Goal: Transaction & Acquisition: Purchase product/service

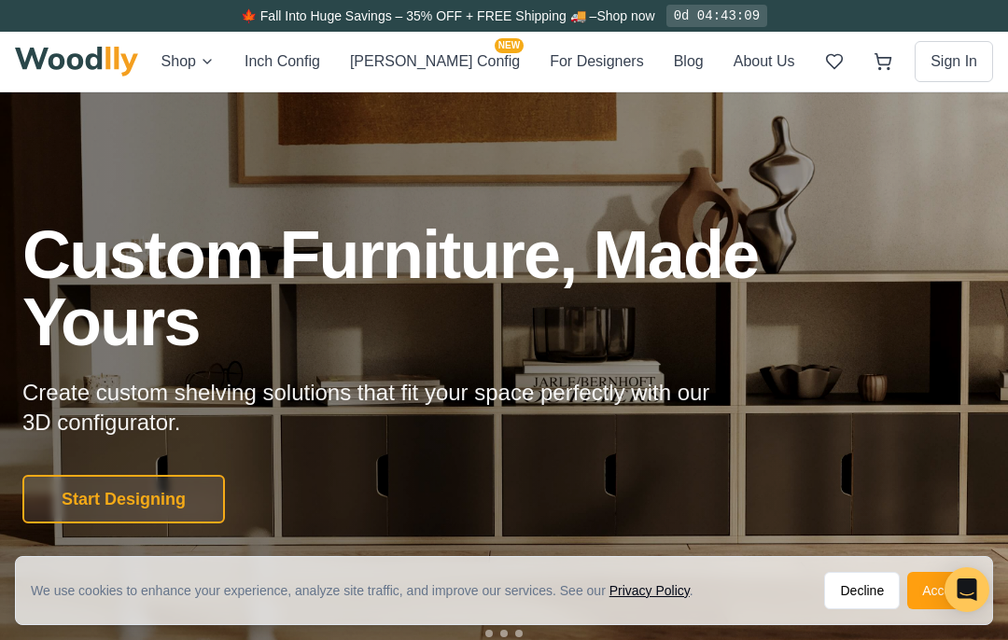
click at [435, 63] on button "[PERSON_NAME] Config NEW" at bounding box center [435, 61] width 170 height 24
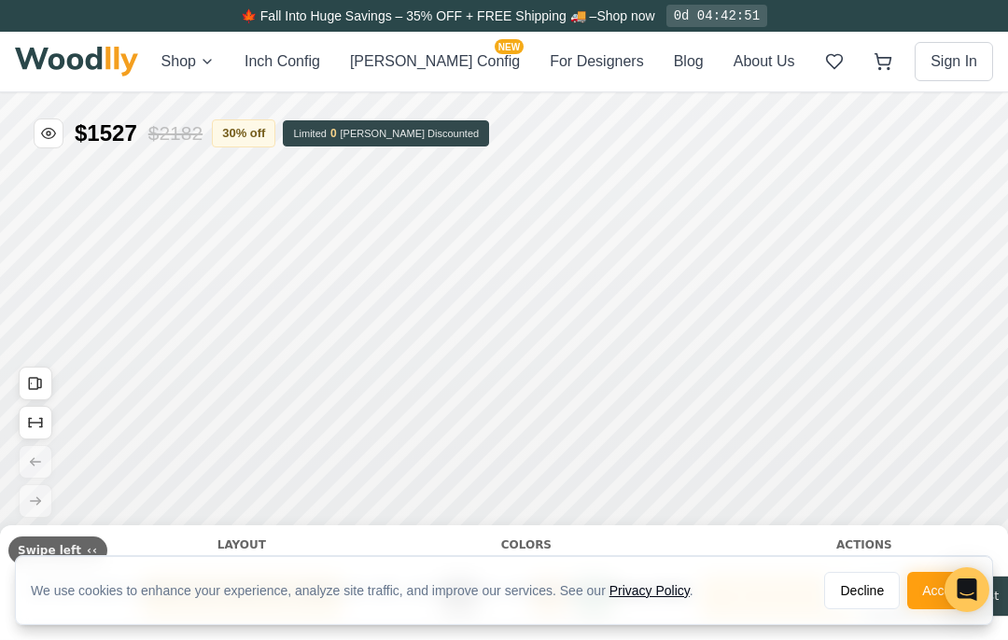
click at [931, 588] on button "Accept" at bounding box center [942, 590] width 70 height 37
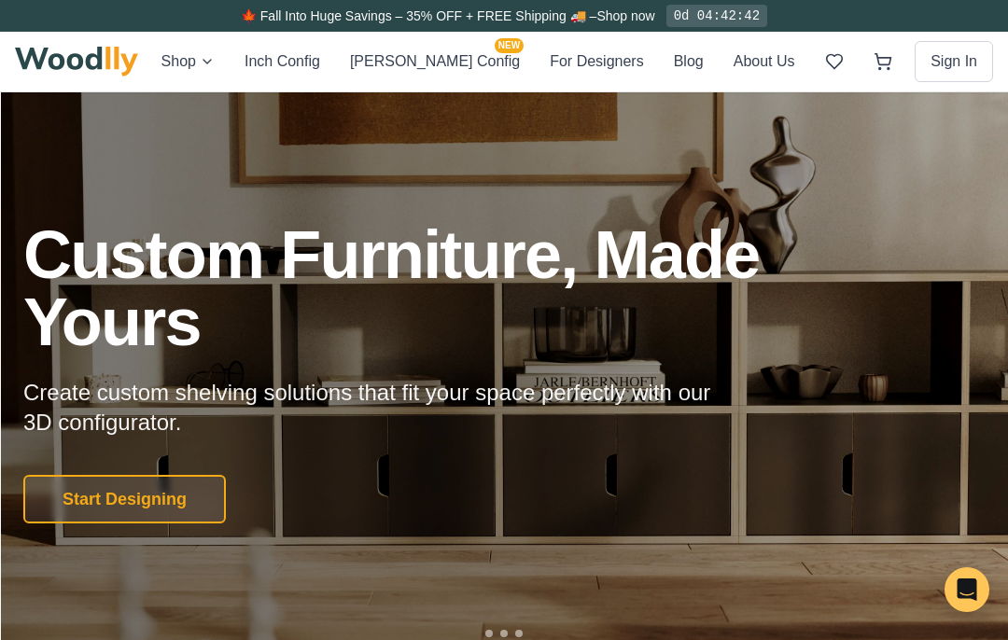
click at [107, 510] on button "Start Designing" at bounding box center [124, 499] width 202 height 49
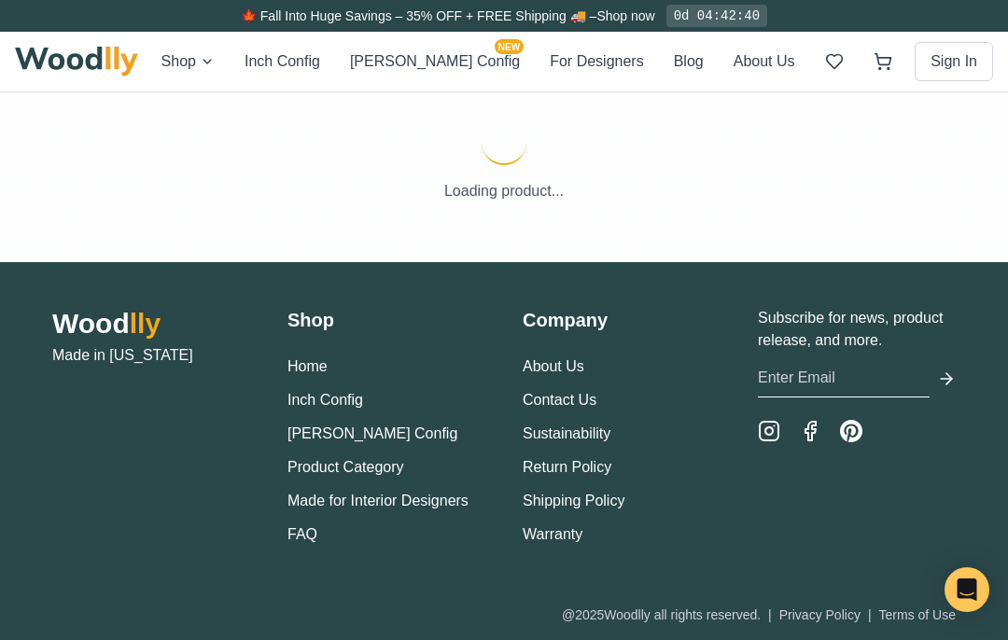
click at [111, 501] on div "Wood lly Made in California" at bounding box center [151, 426] width 198 height 239
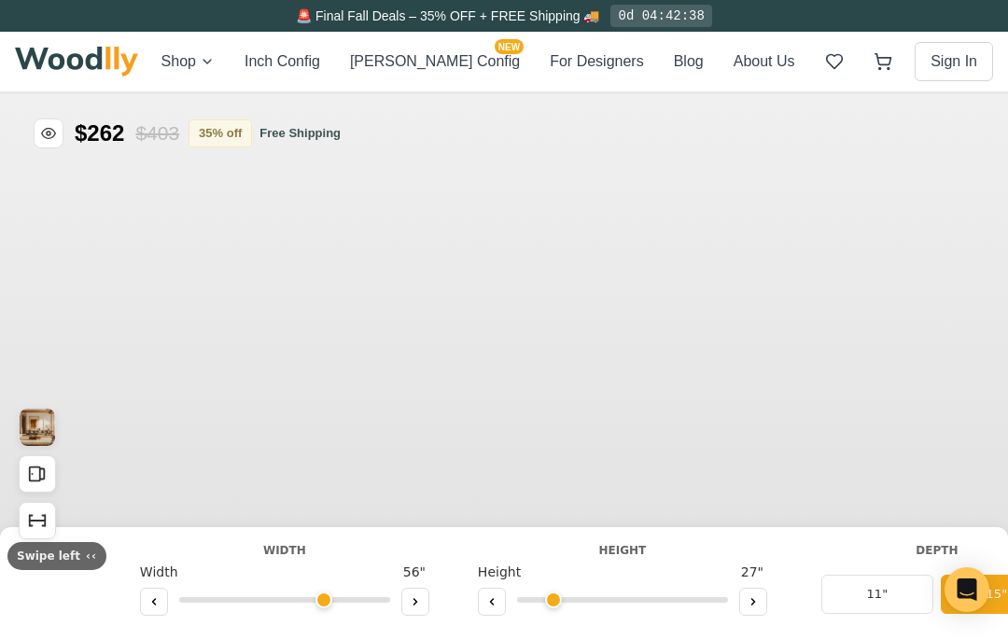
type input "56"
type input "2"
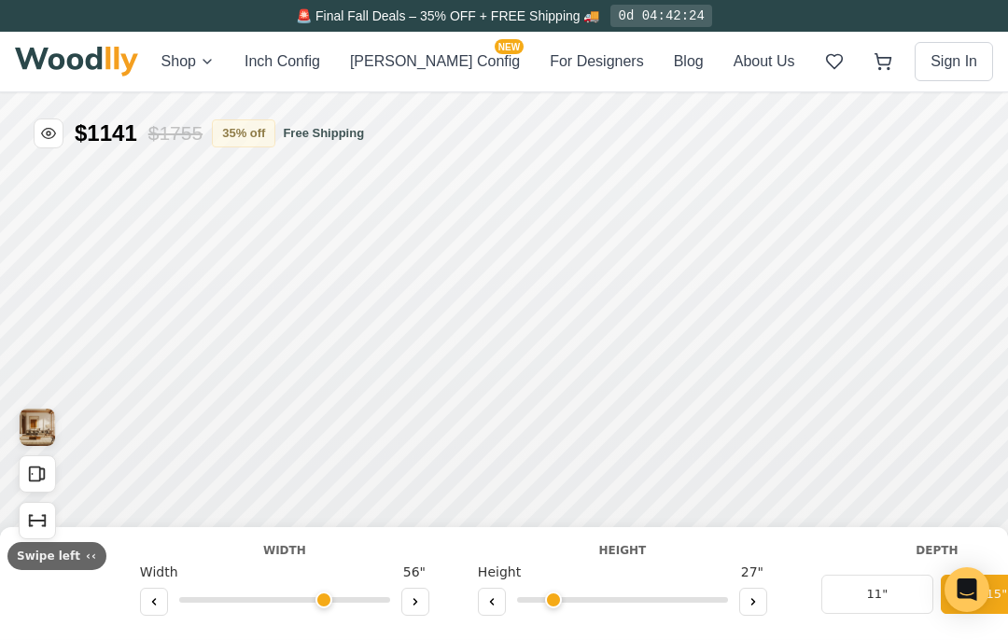
click at [542, 167] on button "Open All Doors and Drawers" at bounding box center [525, 174] width 37 height 37
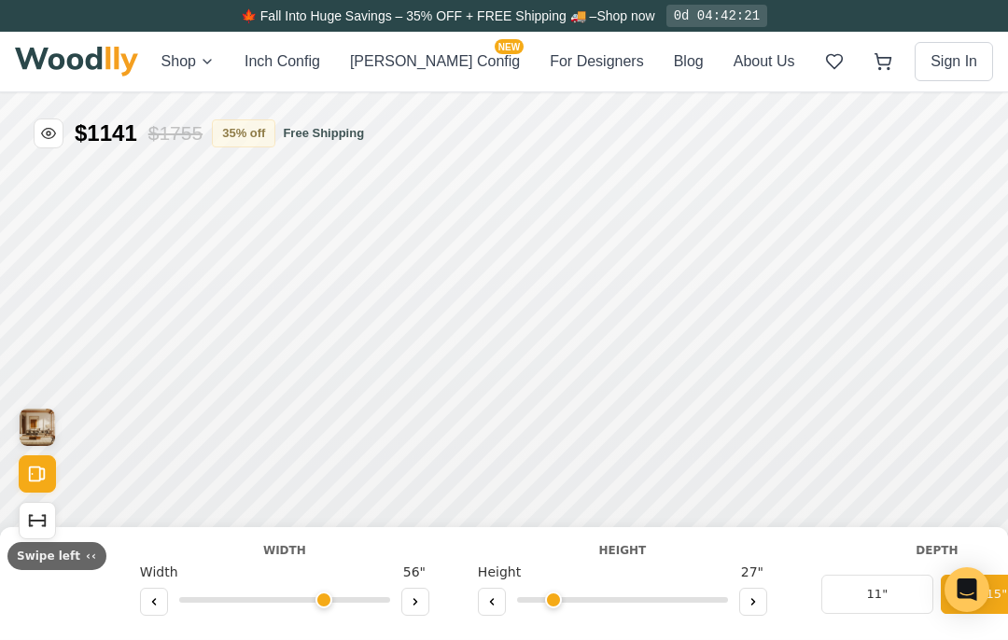
click at [821, 306] on button "Show Dimensions" at bounding box center [814, 290] width 37 height 37
click at [994, 449] on icon "Show Dimensions" at bounding box center [995, 445] width 21 height 21
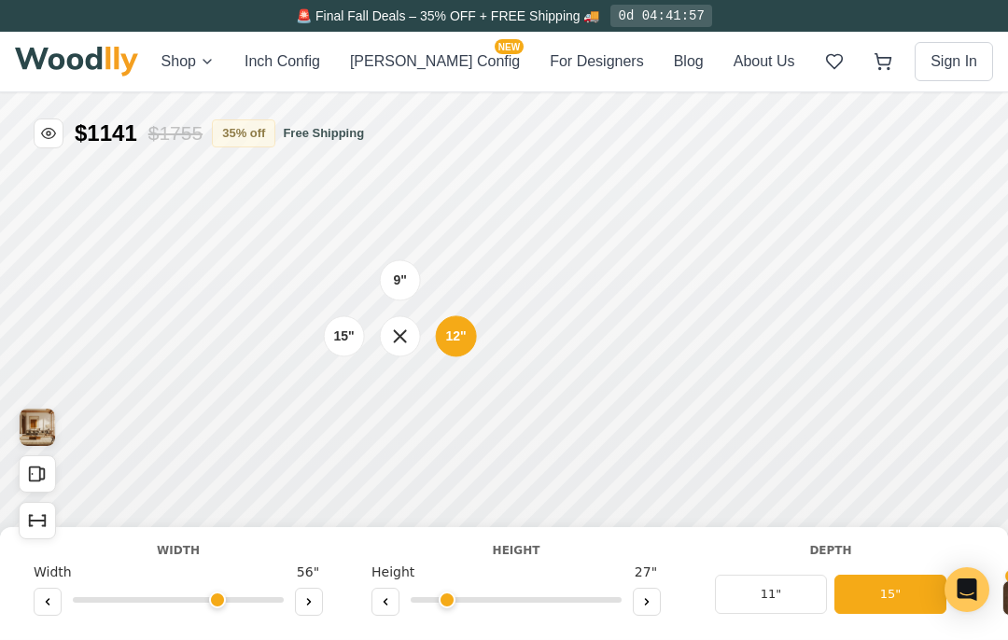
click at [438, 59] on button "[PERSON_NAME] Config NEW" at bounding box center [435, 61] width 170 height 22
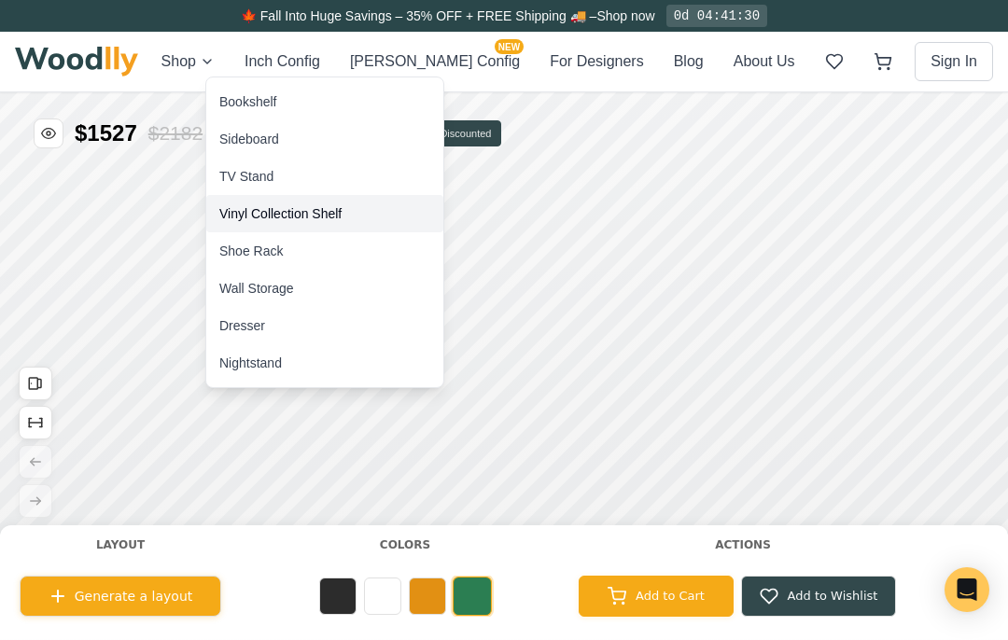
click at [257, 211] on div "Vinyl Collection Shelf" at bounding box center [280, 213] width 122 height 19
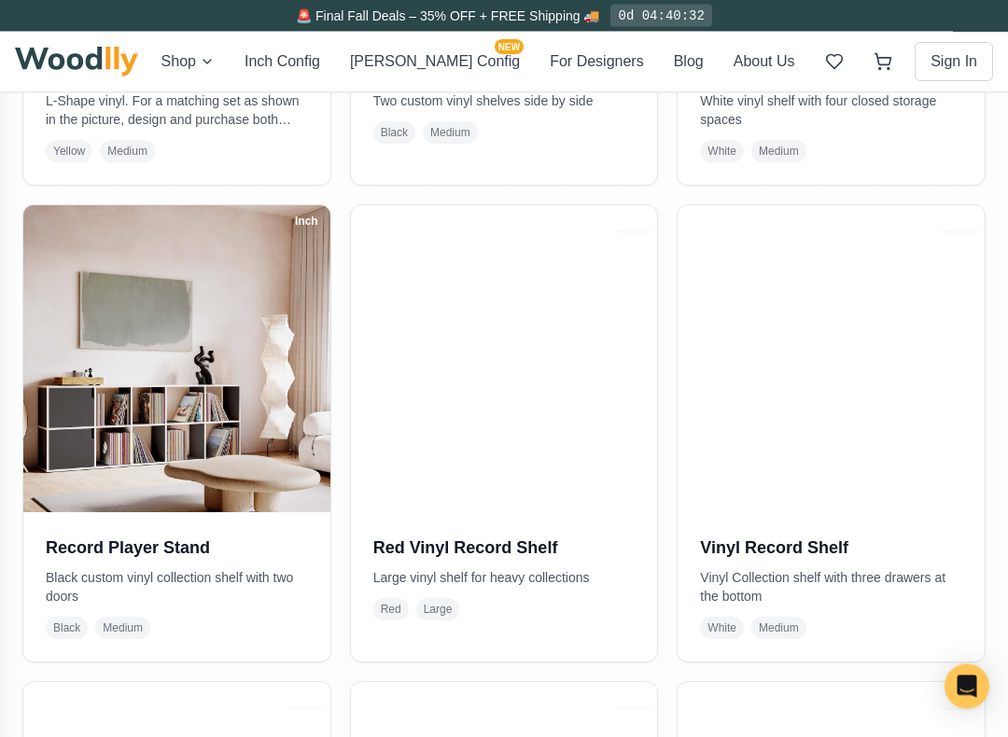
scroll to position [1753, 0]
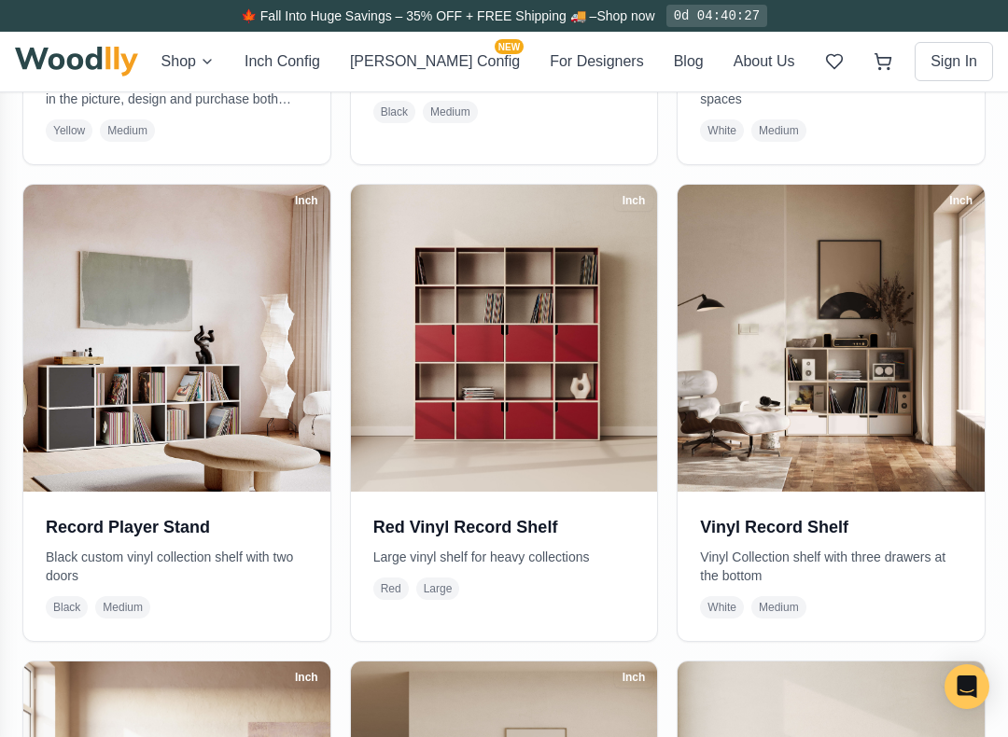
click at [820, 407] on img at bounding box center [830, 338] width 307 height 307
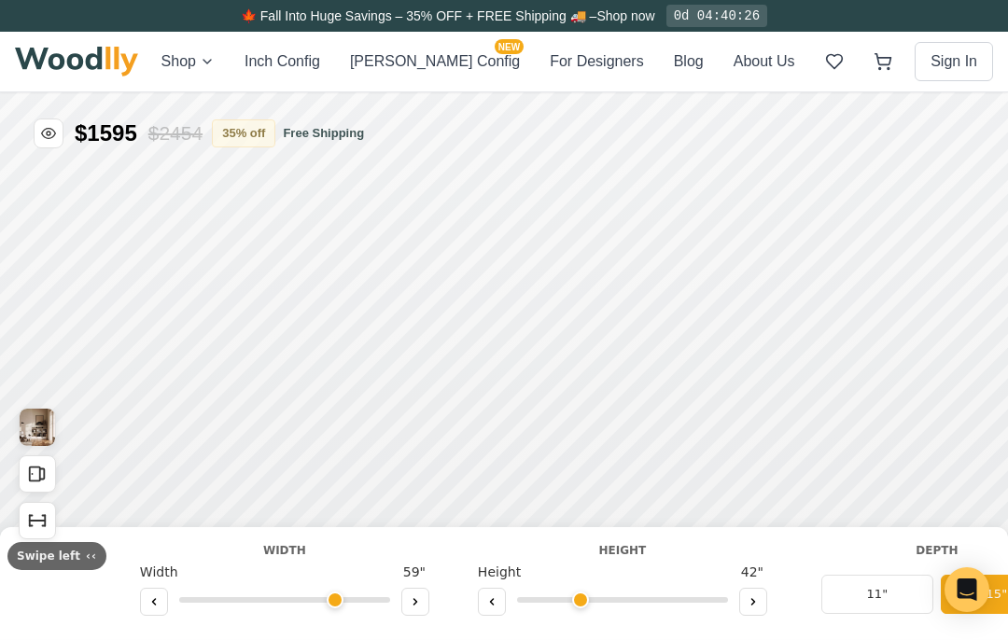
type input "59"
type input "3"
click at [44, 522] on icon "Show Dimensions" at bounding box center [37, 520] width 21 height 21
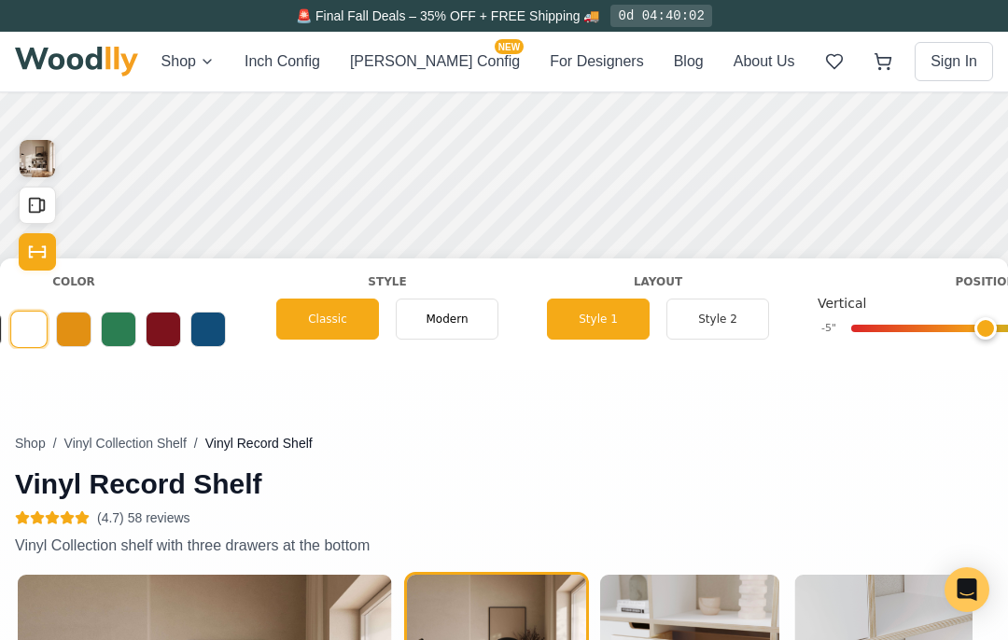
scroll to position [0, 1136]
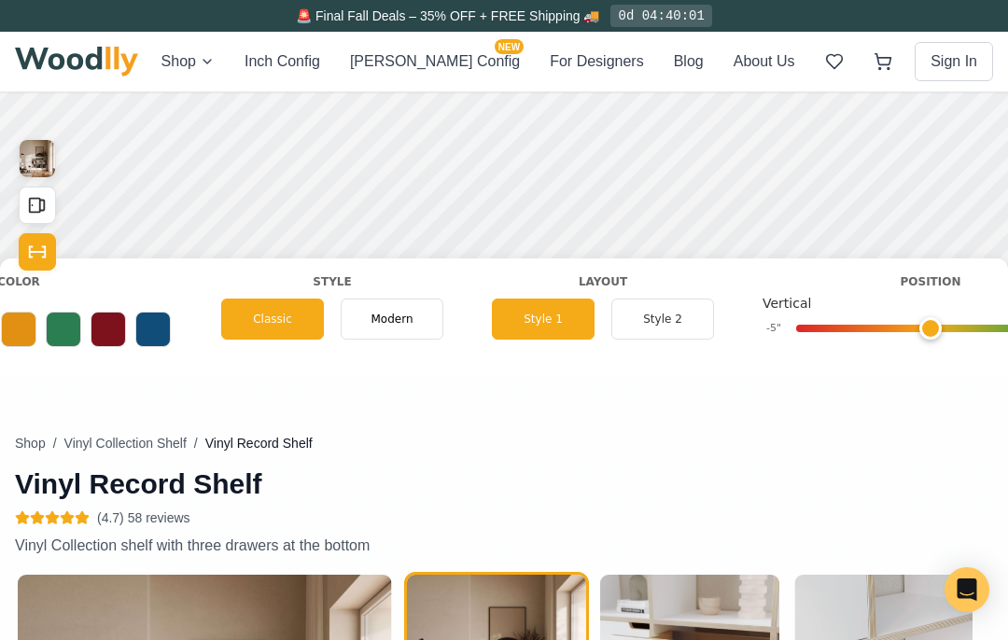
click at [44, 259] on icon "Show Dimensions" at bounding box center [37, 252] width 21 height 21
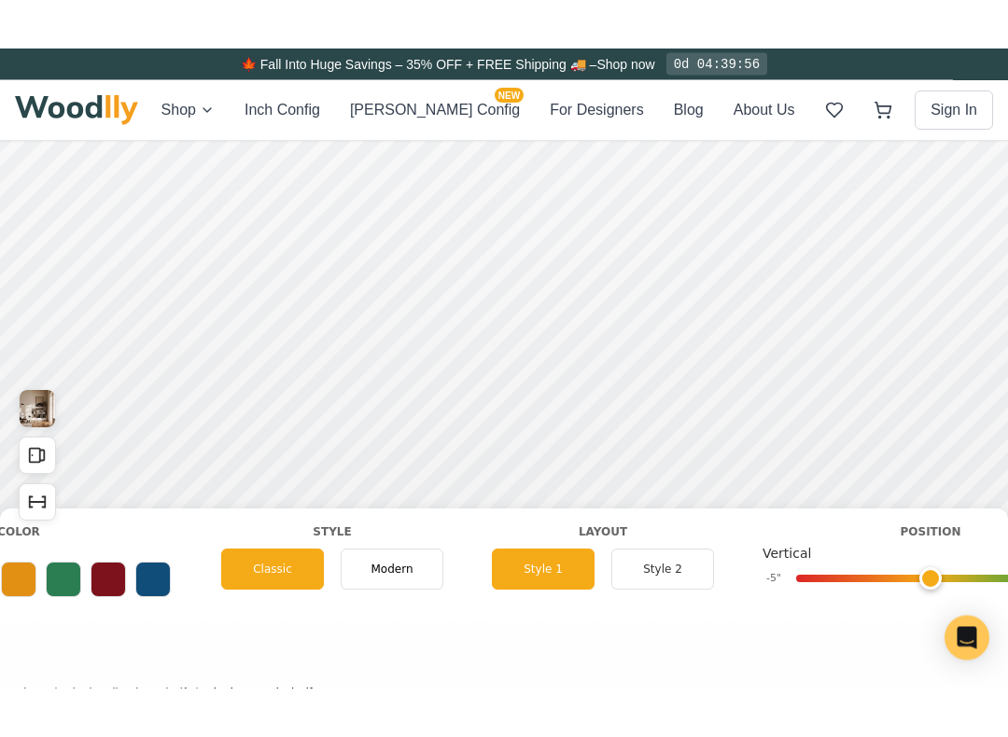
scroll to position [82, 0]
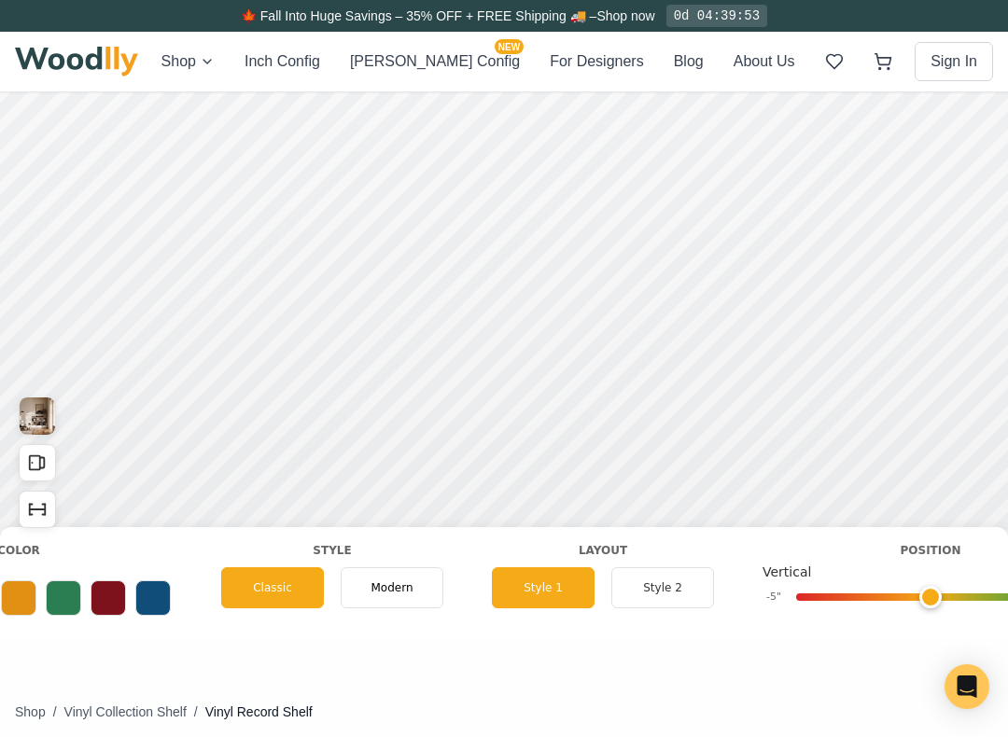
click at [665, 588] on button "Style 2" at bounding box center [662, 587] width 103 height 41
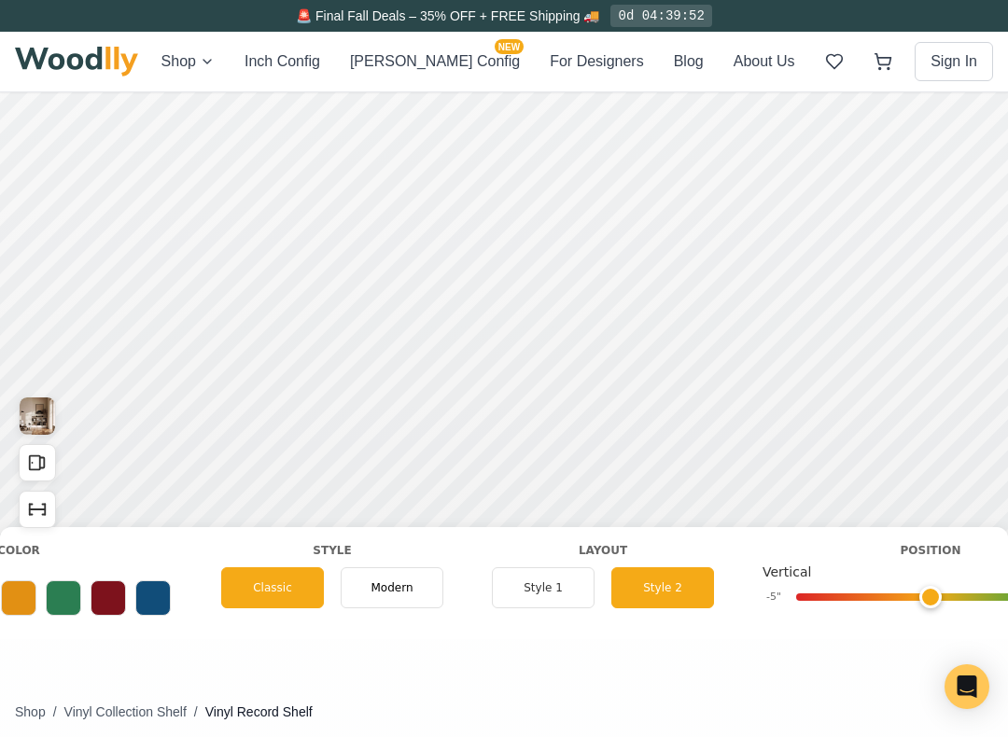
click at [529, 586] on button "Style 1" at bounding box center [543, 587] width 103 height 41
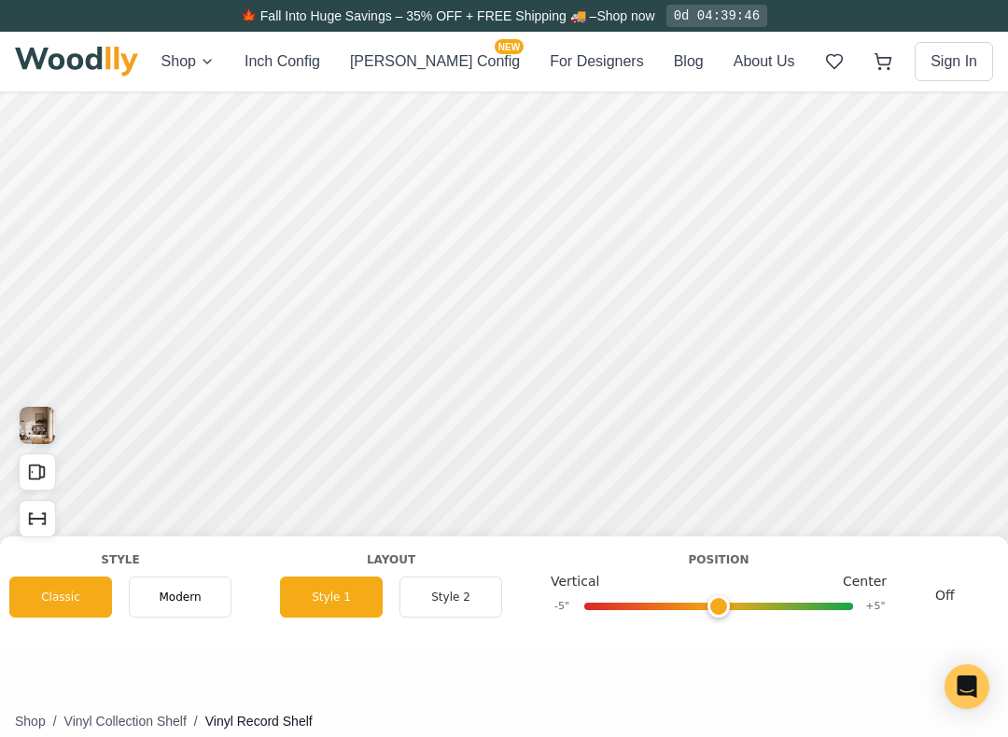
scroll to position [0, 1357]
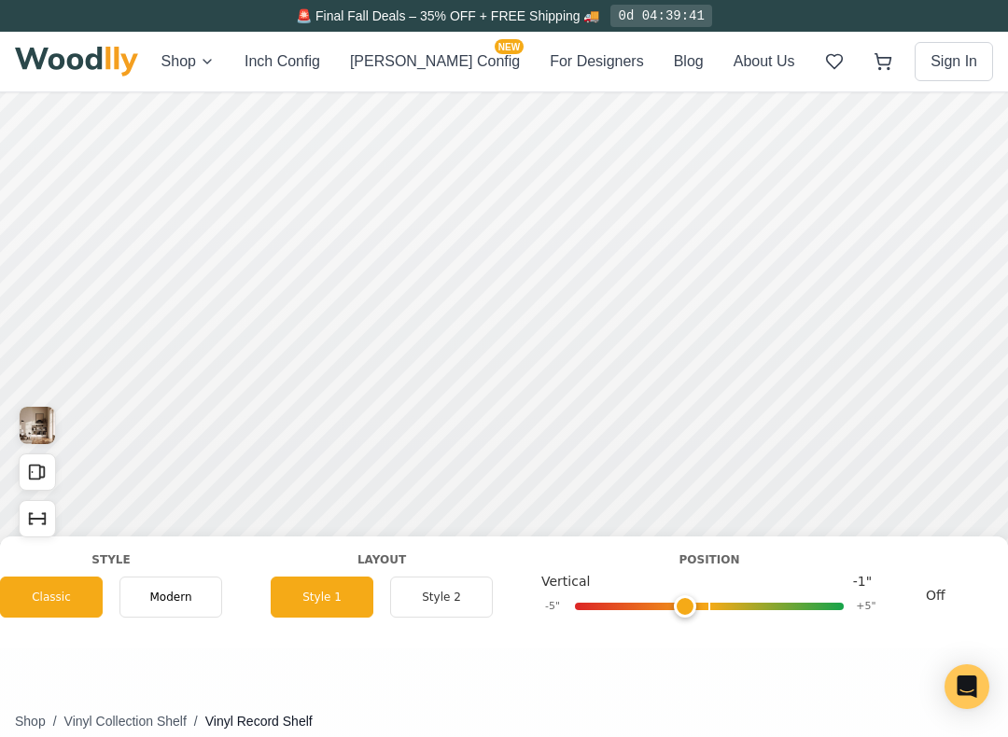
type input "0"
click at [461, 615] on button "Style 2" at bounding box center [441, 597] width 103 height 41
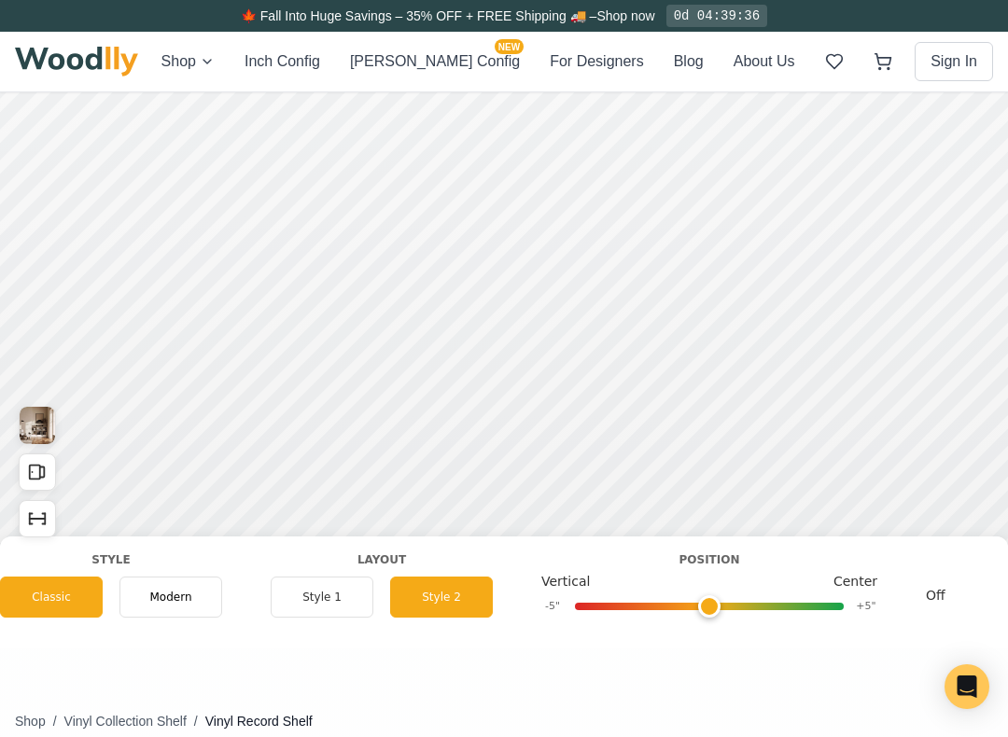
click at [337, 595] on button "Style 1" at bounding box center [322, 597] width 103 height 41
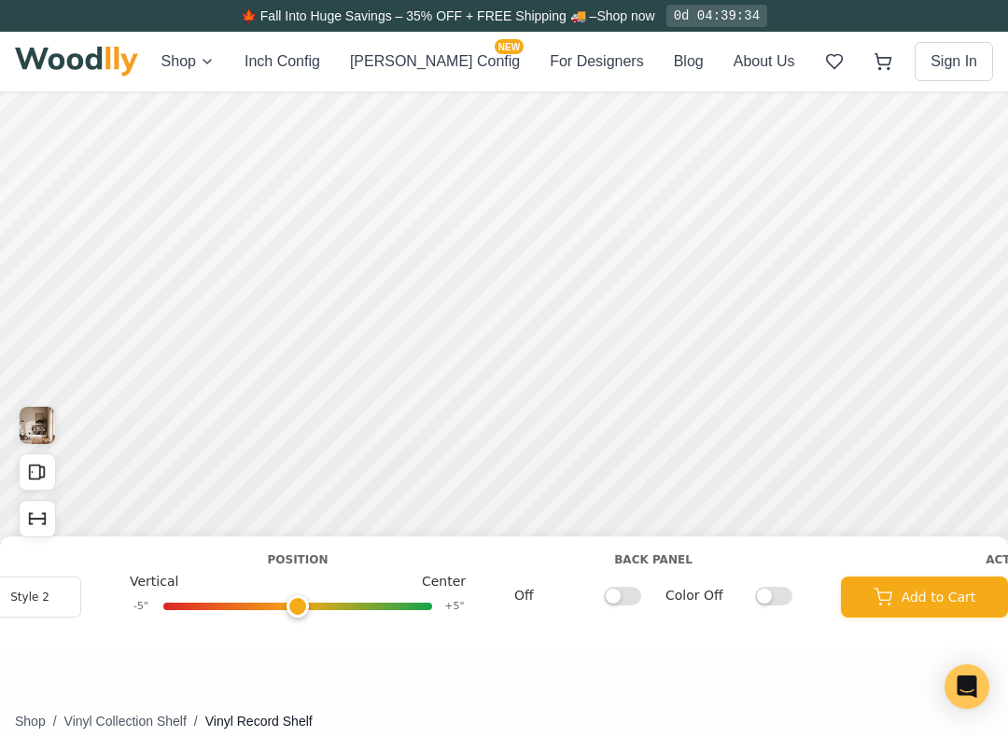
scroll to position [0, 1767]
click at [628, 596] on input "Off" at bounding box center [623, 595] width 37 height 19
checkbox input "true"
click at [761, 588] on input "Color Off" at bounding box center [774, 595] width 37 height 19
click at [773, 592] on input "Color On" at bounding box center [774, 595] width 37 height 19
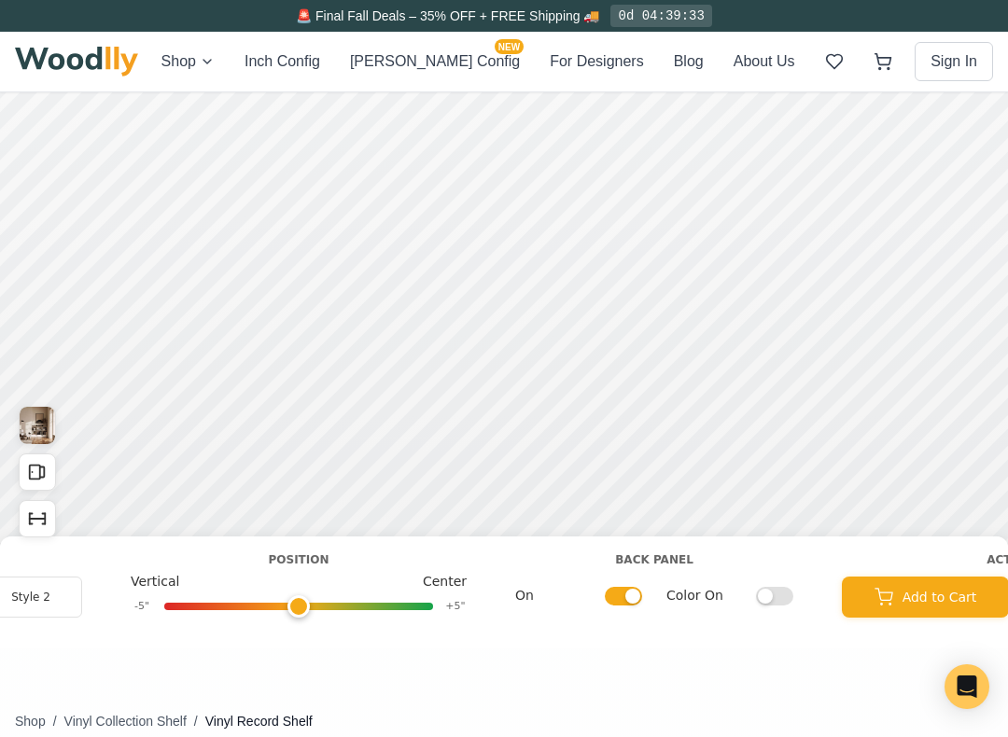
checkbox input "false"
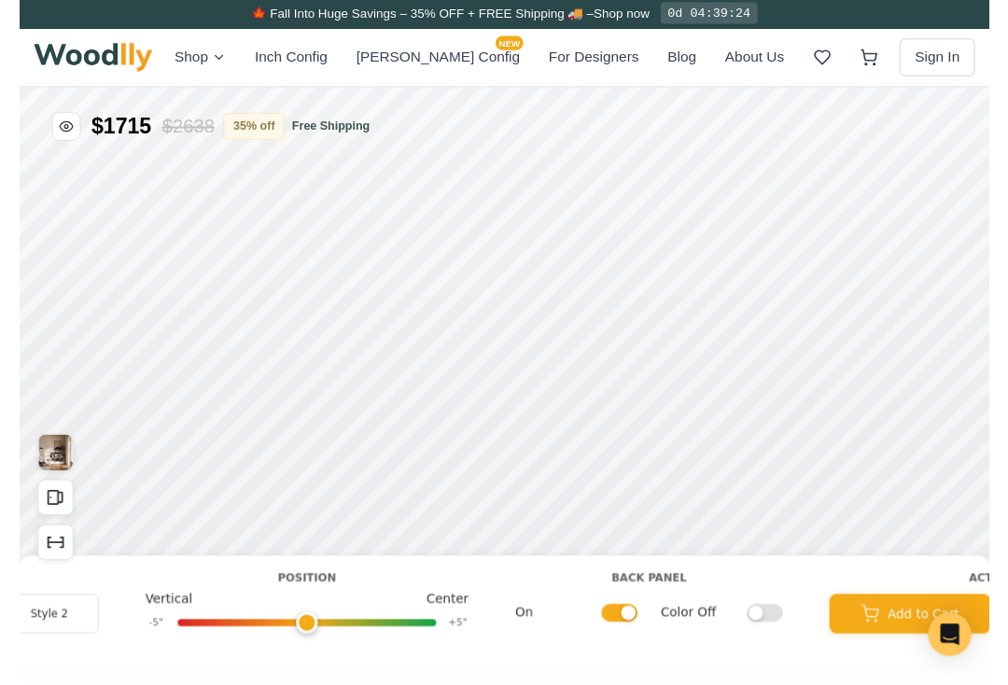
scroll to position [0, 0]
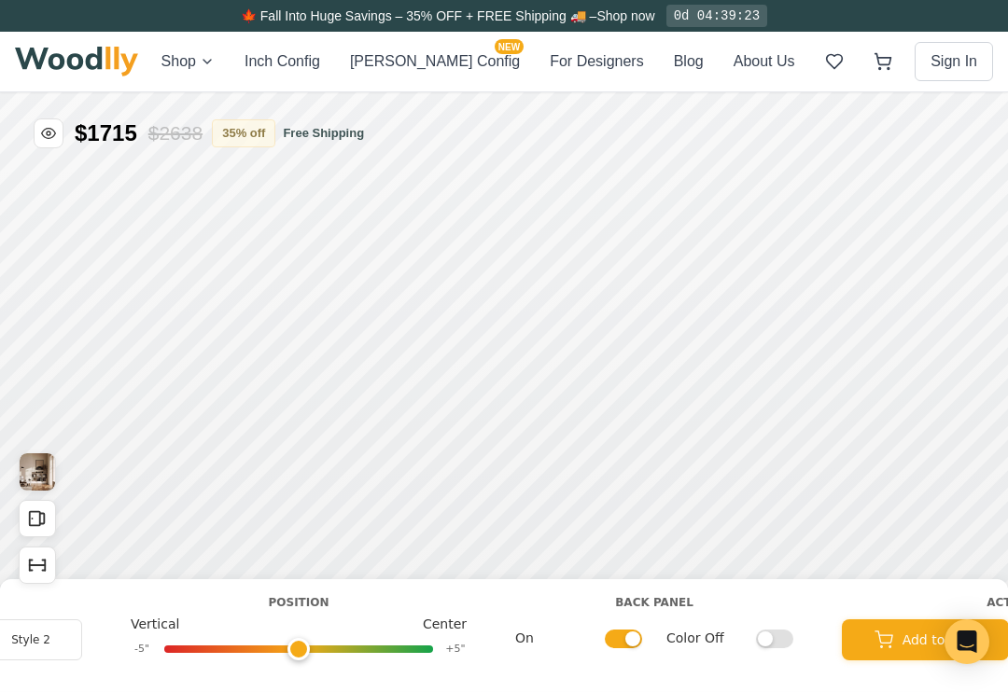
click at [619, 639] on input "On" at bounding box center [623, 638] width 37 height 19
checkbox input "false"
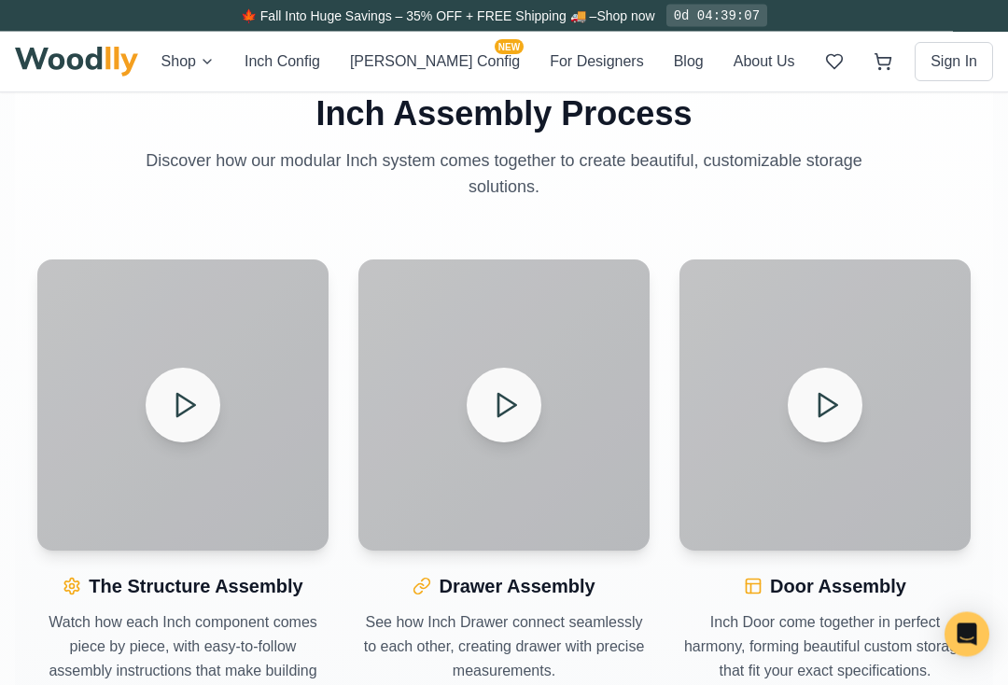
scroll to position [1673, 0]
click at [983, 380] on div "How It Works Inch Assembly Process Discover how our modular Inch system comes t…" at bounding box center [504, 373] width 978 height 668
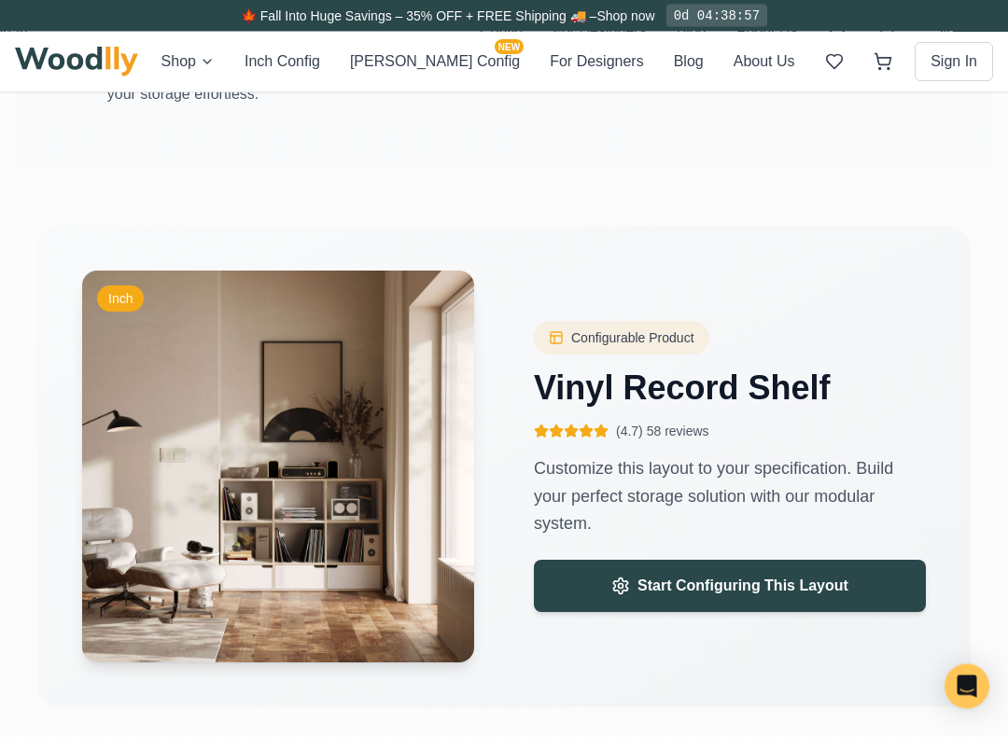
scroll to position [2304, 0]
click at [841, 575] on span "Start Configuring This Layout" at bounding box center [742, 586] width 211 height 22
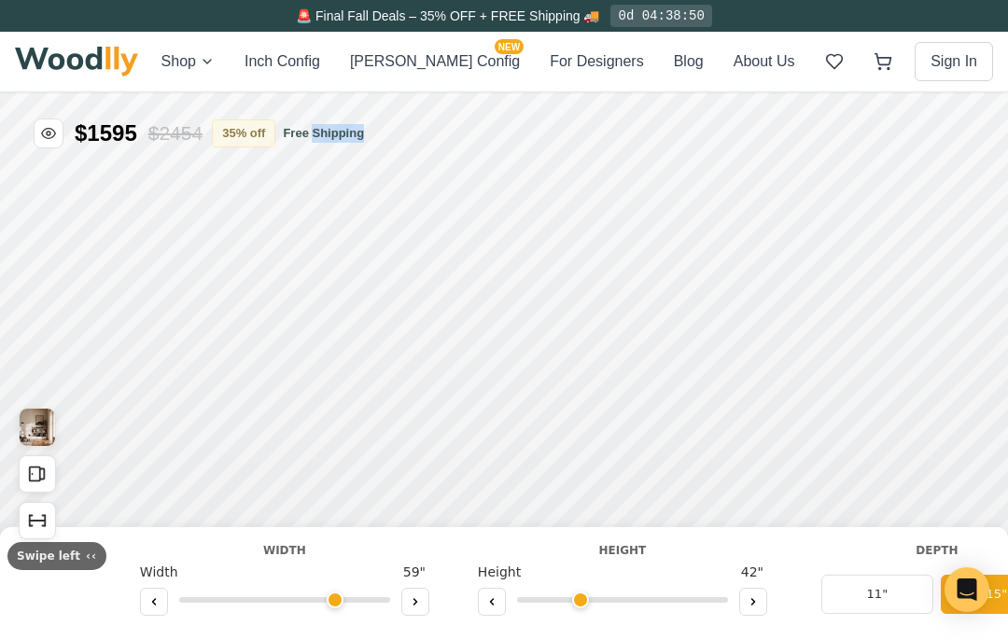
click at [150, 83] on div "Shop Inch Config Cella Config NEW For Designers Blog About Us Sign In" at bounding box center [504, 62] width 978 height 60
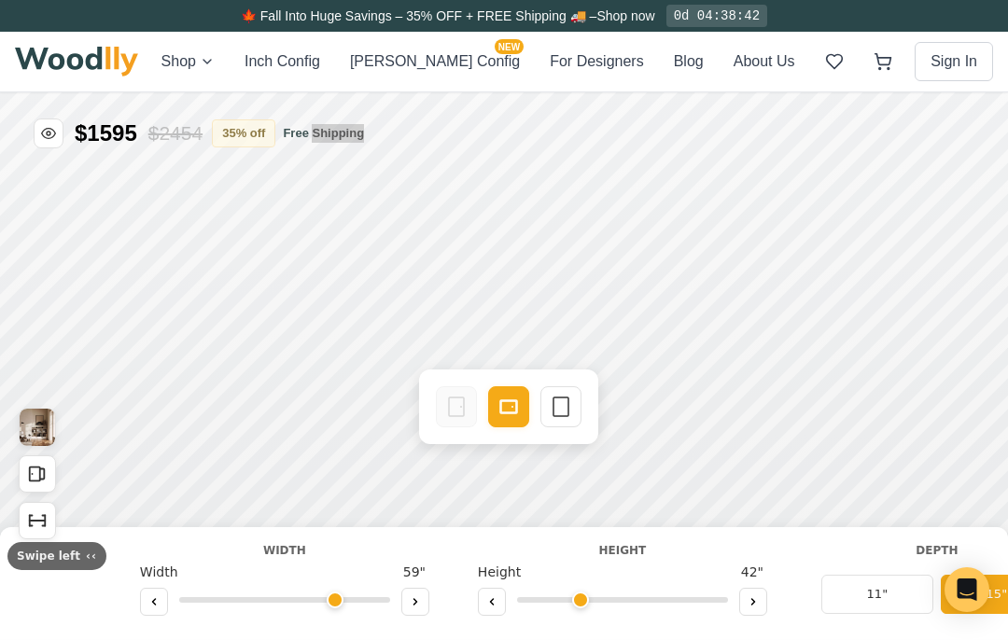
click at [149, 62] on div "Shop Inch Config Cella Config NEW For Designers Blog About Us Sign In" at bounding box center [504, 62] width 978 height 60
click at [170, 75] on div "Shop Inch Config Cella Config NEW For Designers Blog About Us Sign In" at bounding box center [504, 62] width 978 height 60
click at [750, 263] on icon "Show Dimensions" at bounding box center [759, 265] width 21 height 21
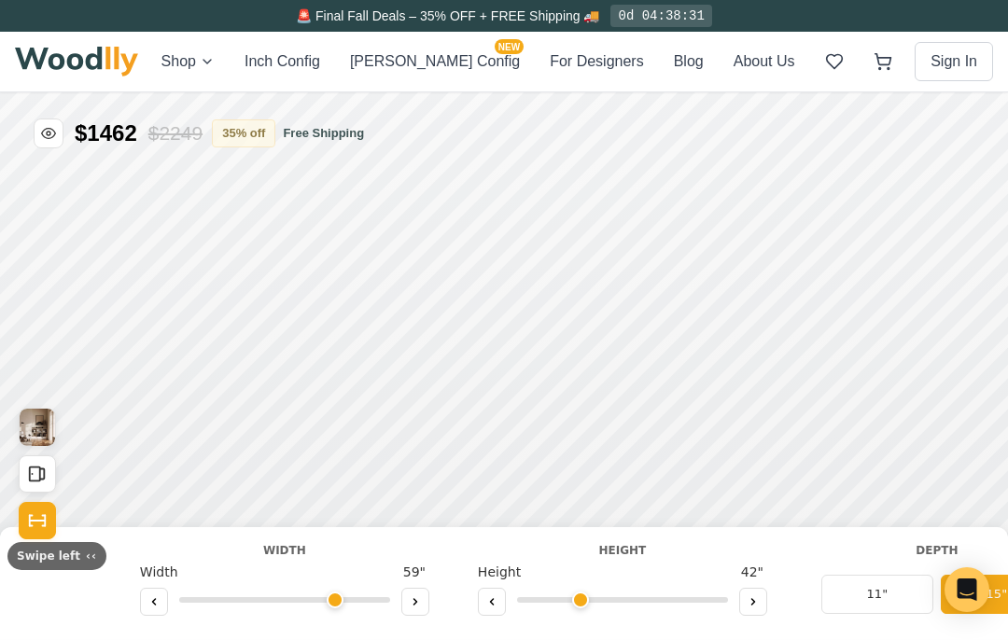
click at [720, 246] on button "Show Dimensions" at bounding box center [703, 244] width 37 height 37
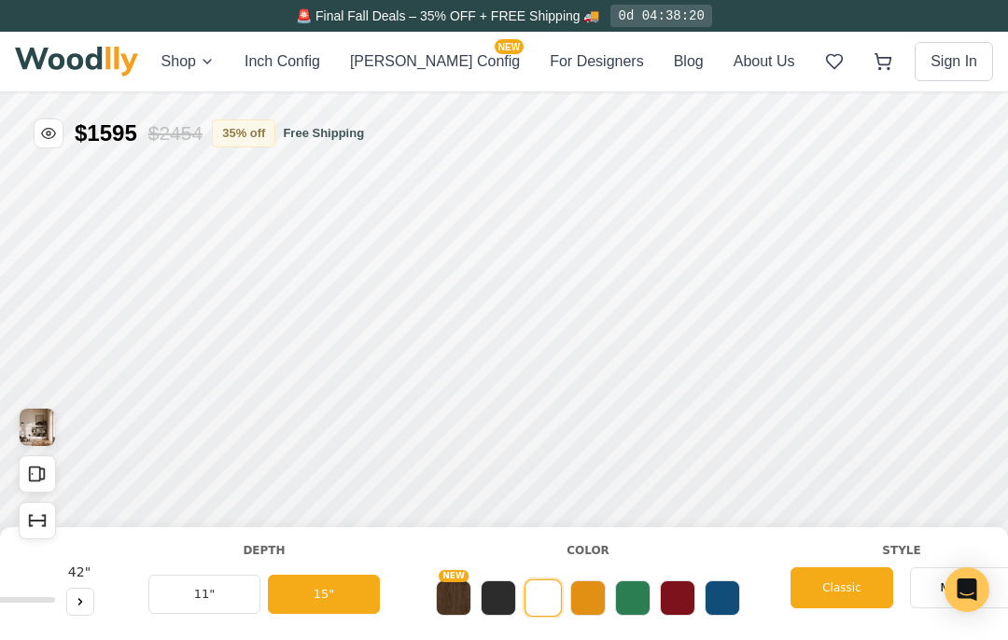
scroll to position [0, 569]
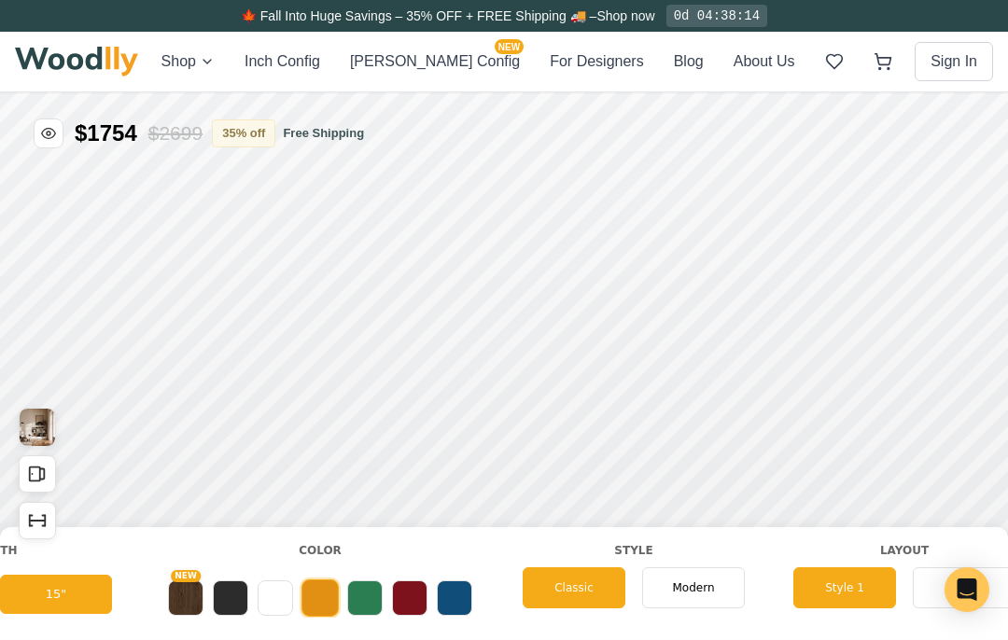
scroll to position [0, 844]
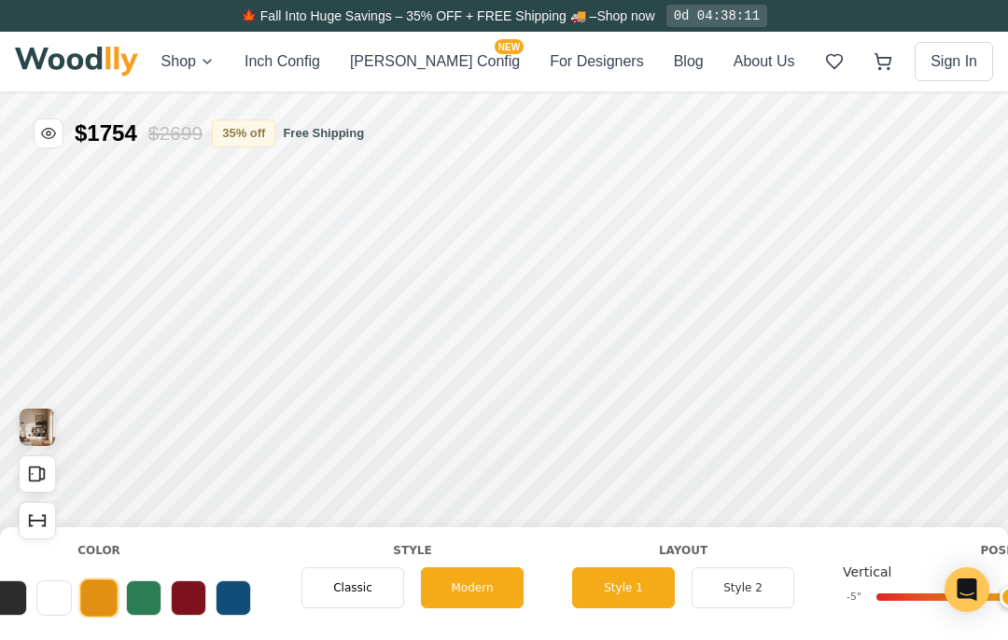
scroll to position [0, 1053]
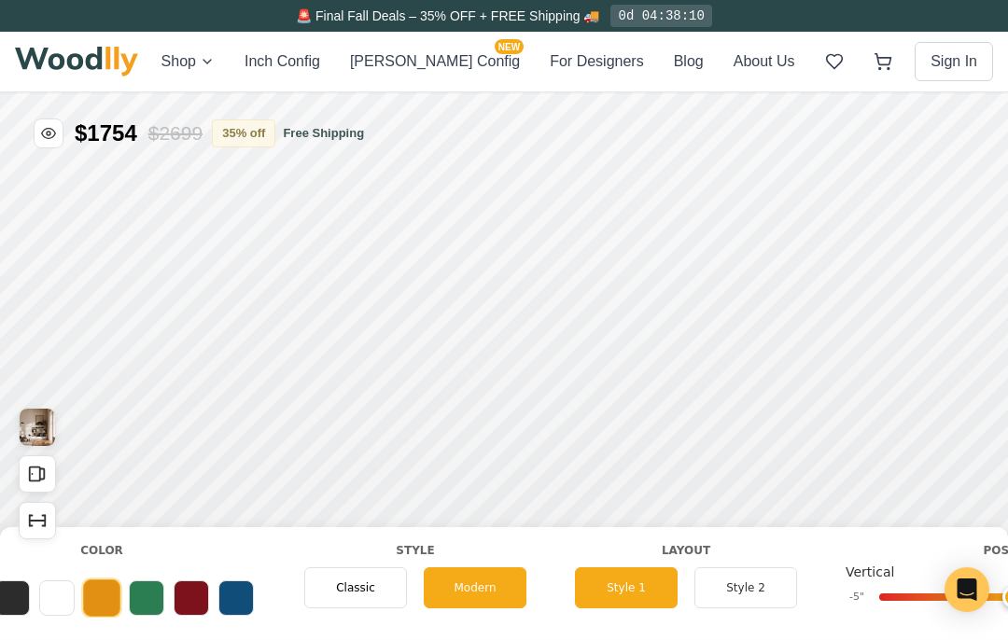
click at [1007, 303] on span "Classic" at bounding box center [1021, 311] width 39 height 17
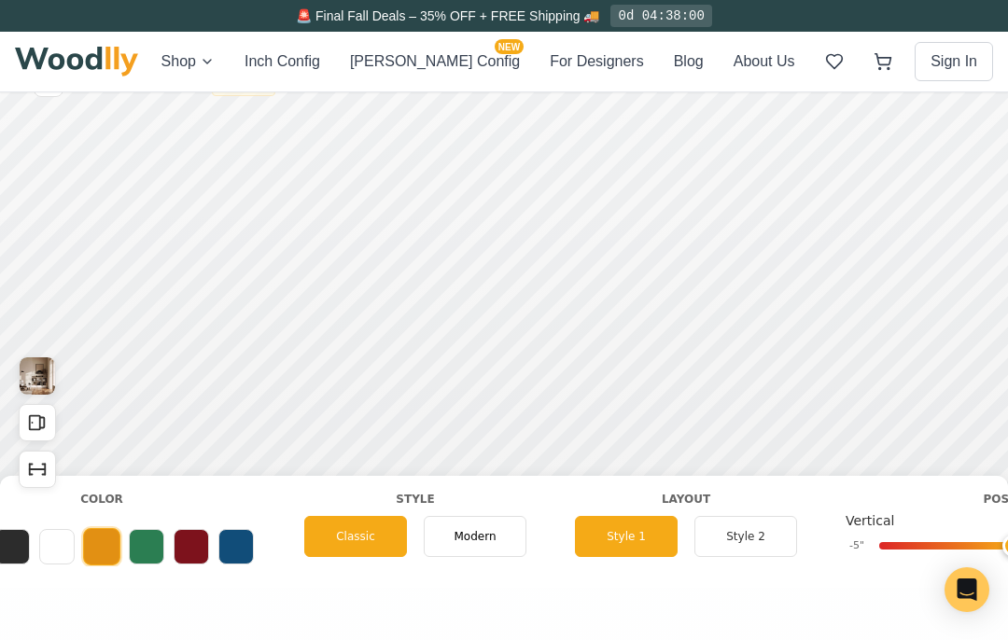
scroll to position [0, 0]
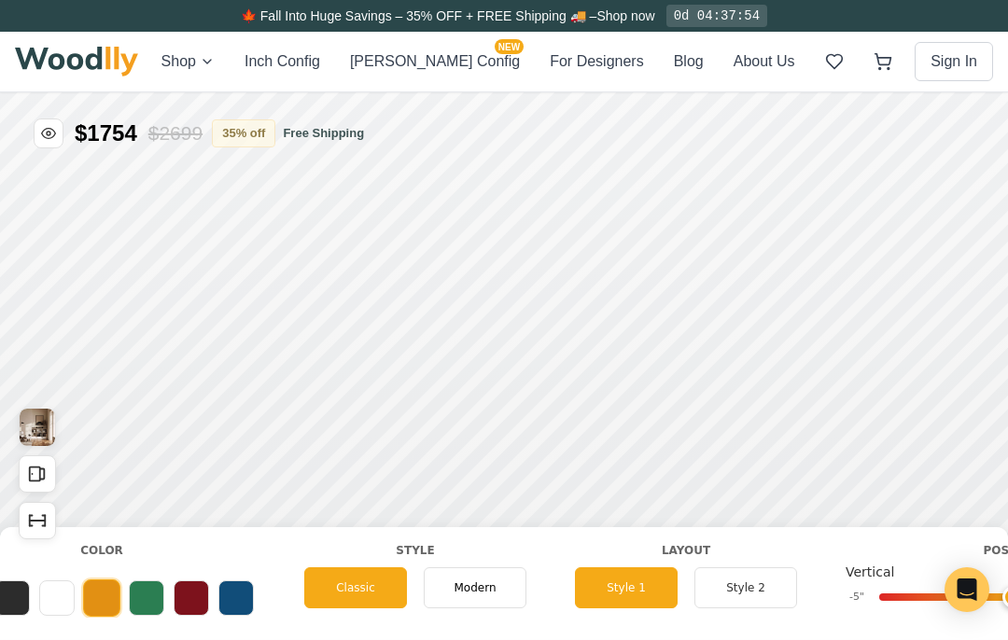
click at [73, 61] on img at bounding box center [76, 62] width 123 height 30
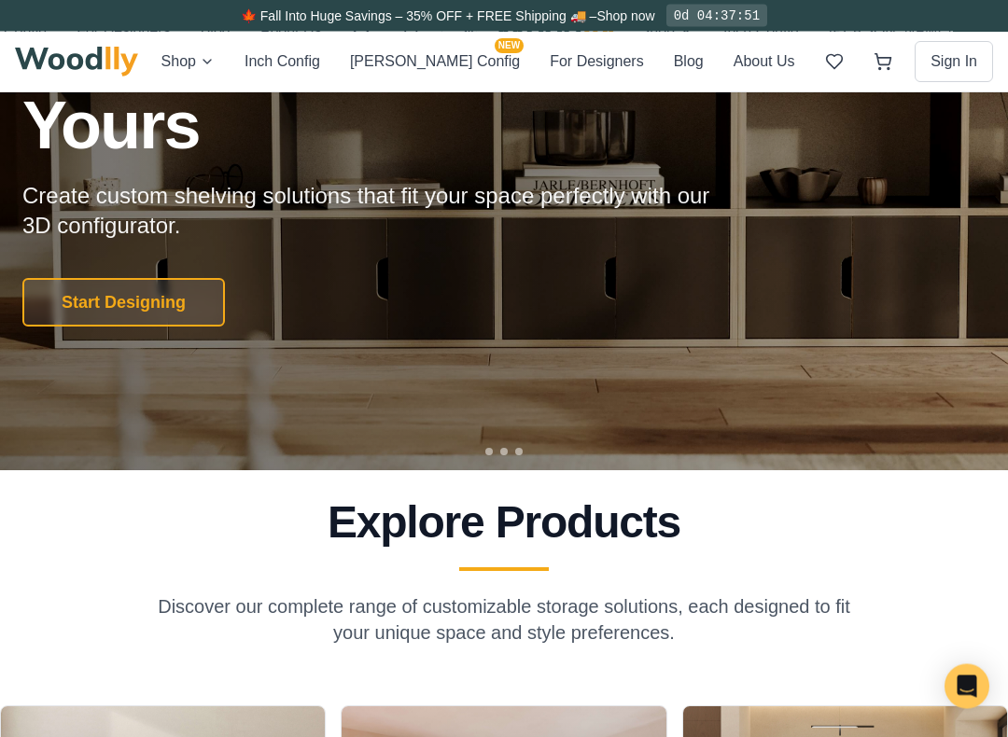
click at [119, 307] on button "Start Designing" at bounding box center [123, 303] width 202 height 49
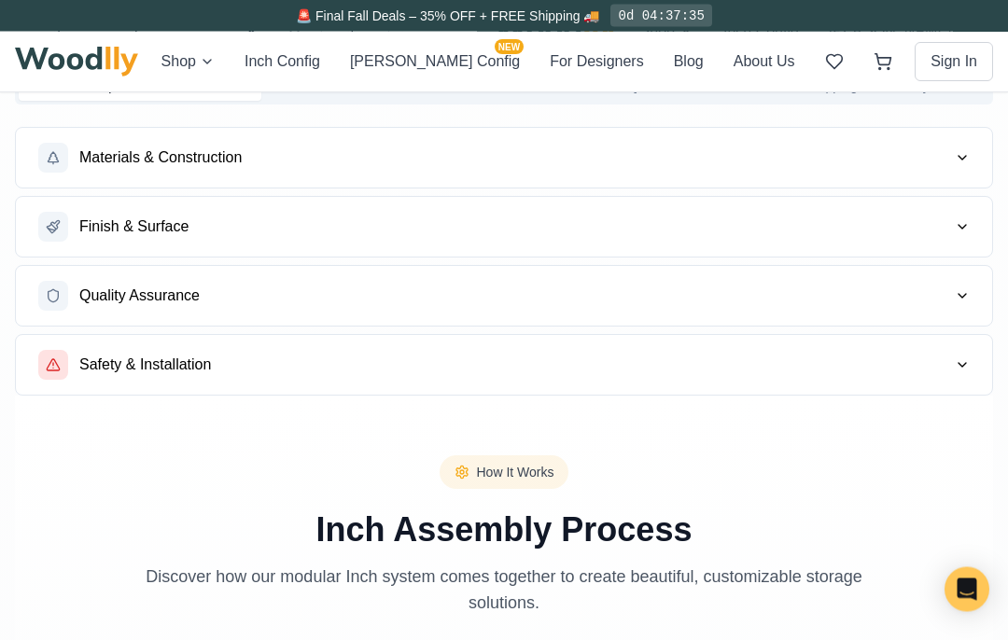
scroll to position [1152, 0]
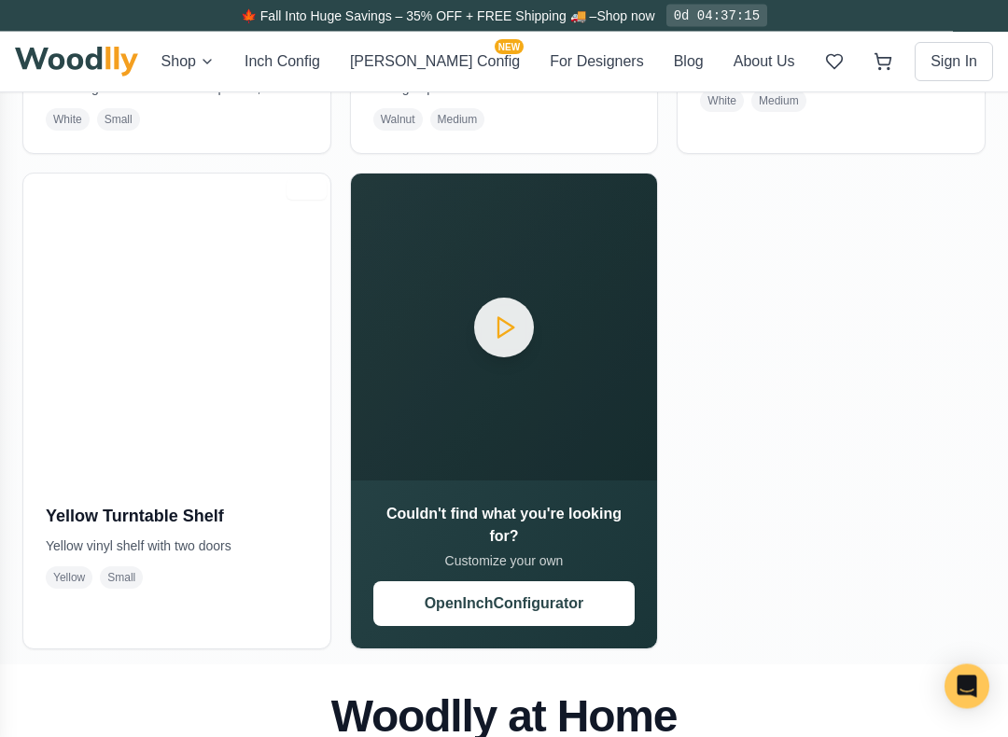
scroll to position [2718, 0]
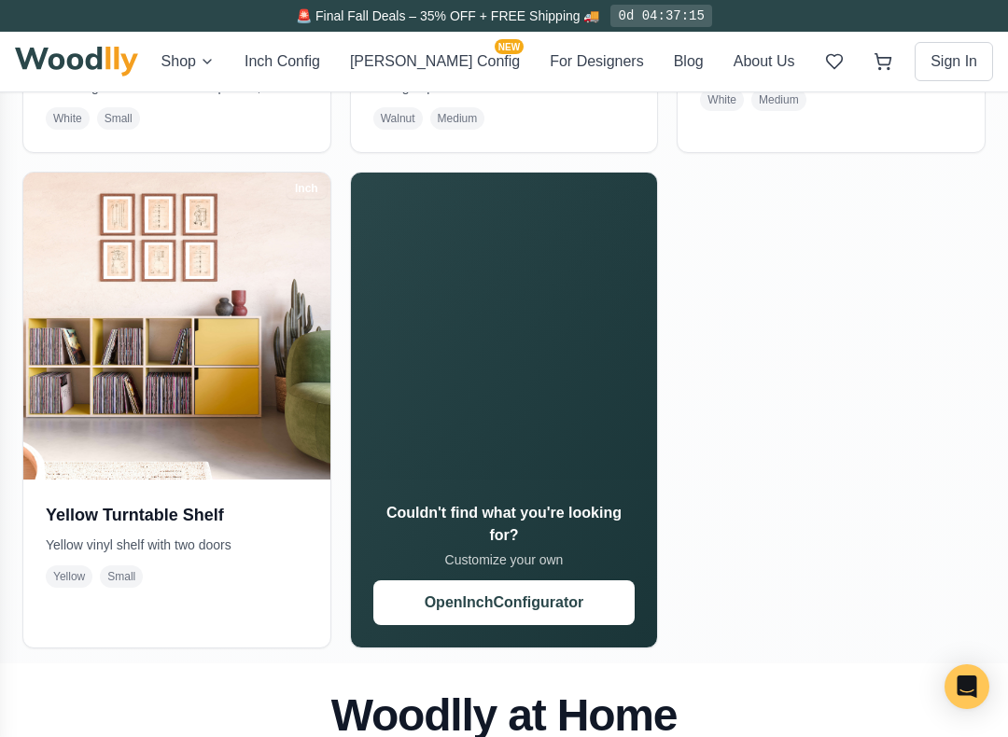
click at [537, 615] on button "Open Inch Configurator" at bounding box center [504, 602] width 262 height 45
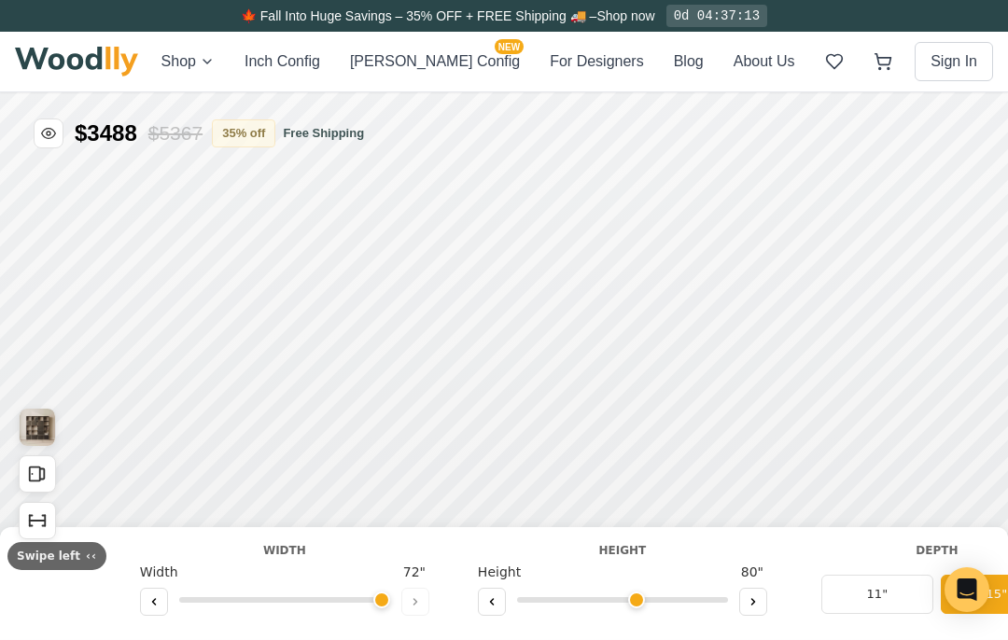
type input "72"
type input "5"
click at [170, 46] on div "Shop Inch Config Cella Config NEW For Designers Blog About Us Sign In" at bounding box center [504, 62] width 978 height 60
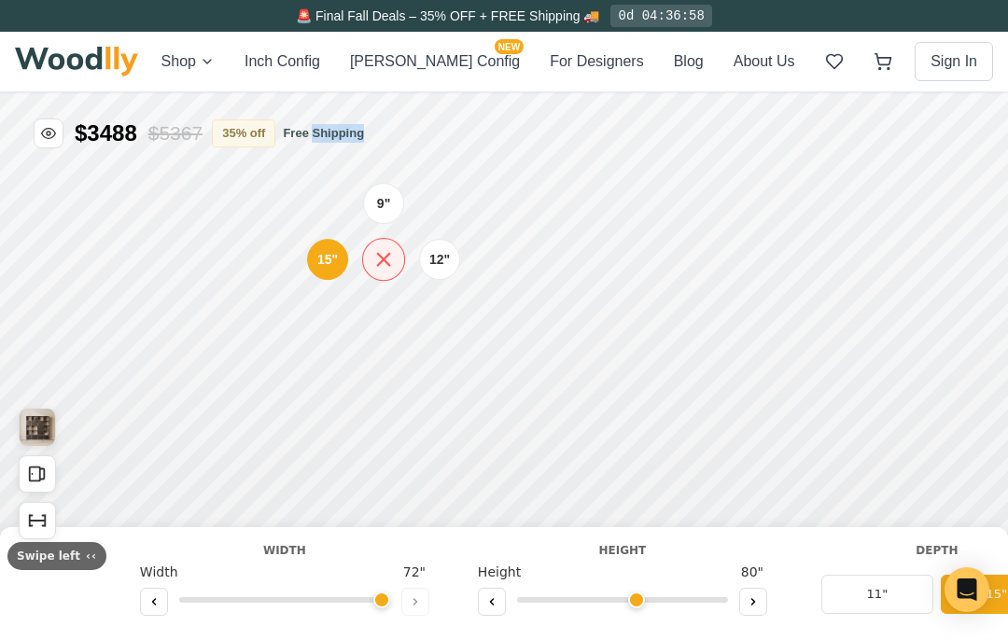
click at [392, 256] on icon at bounding box center [382, 259] width 23 height 23
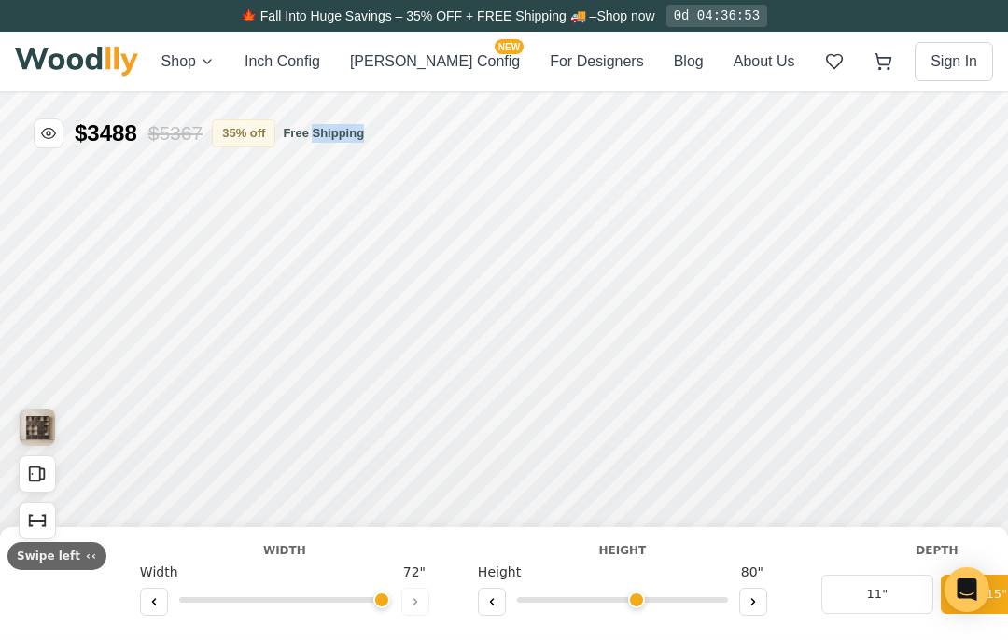
click at [161, 66] on div "Shop Inch Config Cella Config NEW For Designers Blog About Us Sign In" at bounding box center [504, 62] width 978 height 60
click at [389, 311] on icon at bounding box center [383, 308] width 22 height 22
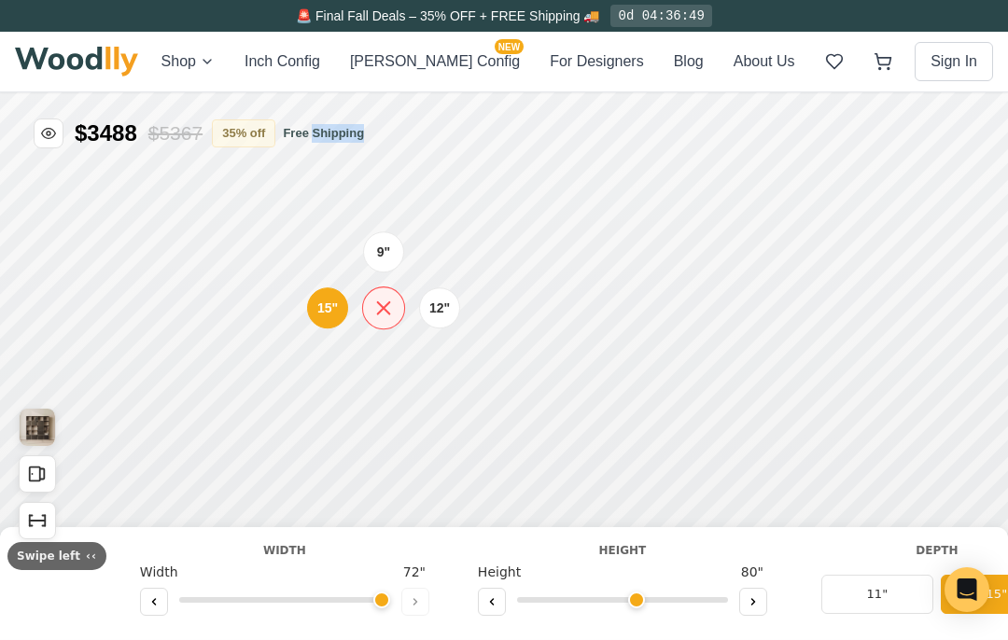
click at [394, 316] on icon at bounding box center [382, 308] width 23 height 23
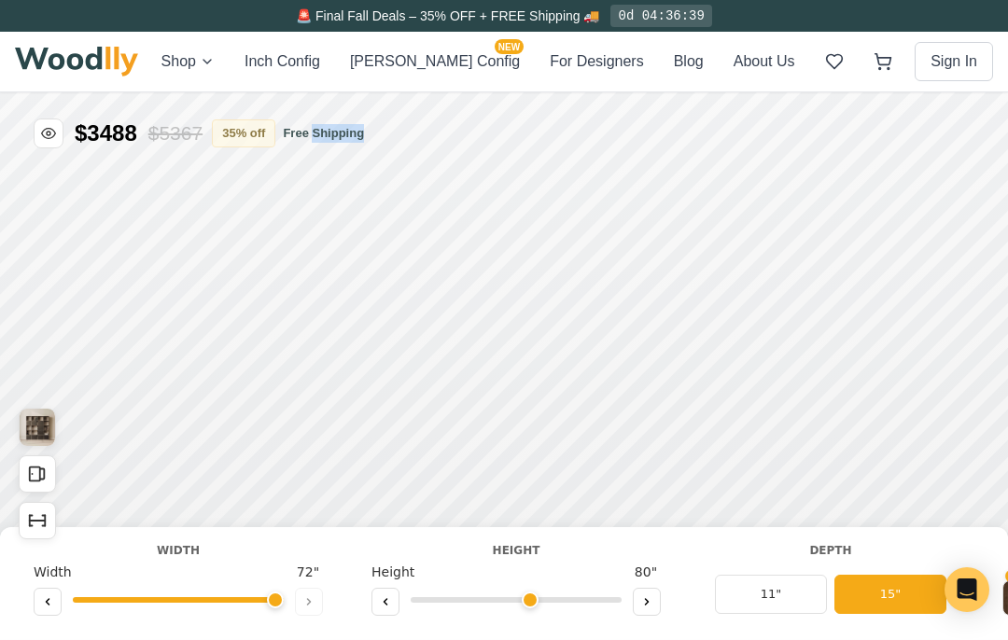
type input "72"
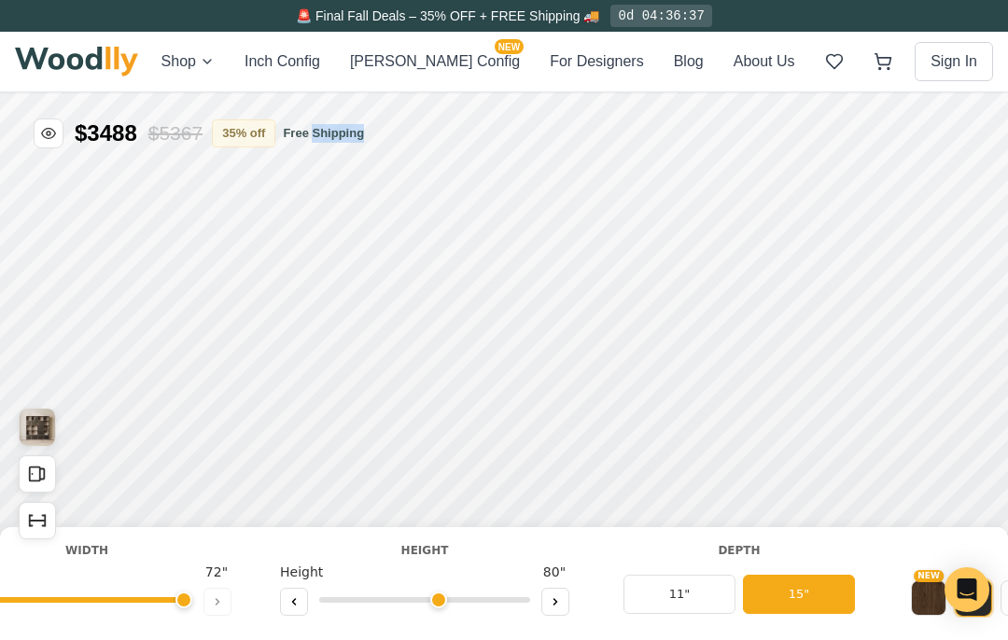
scroll to position [0, 99]
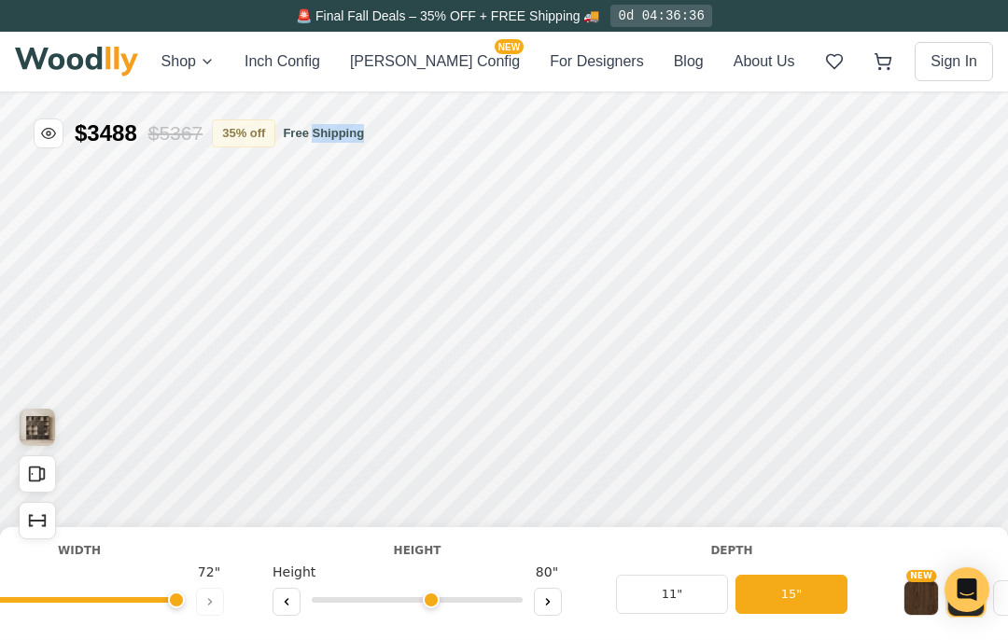
click at [276, 601] on button at bounding box center [286, 602] width 28 height 28
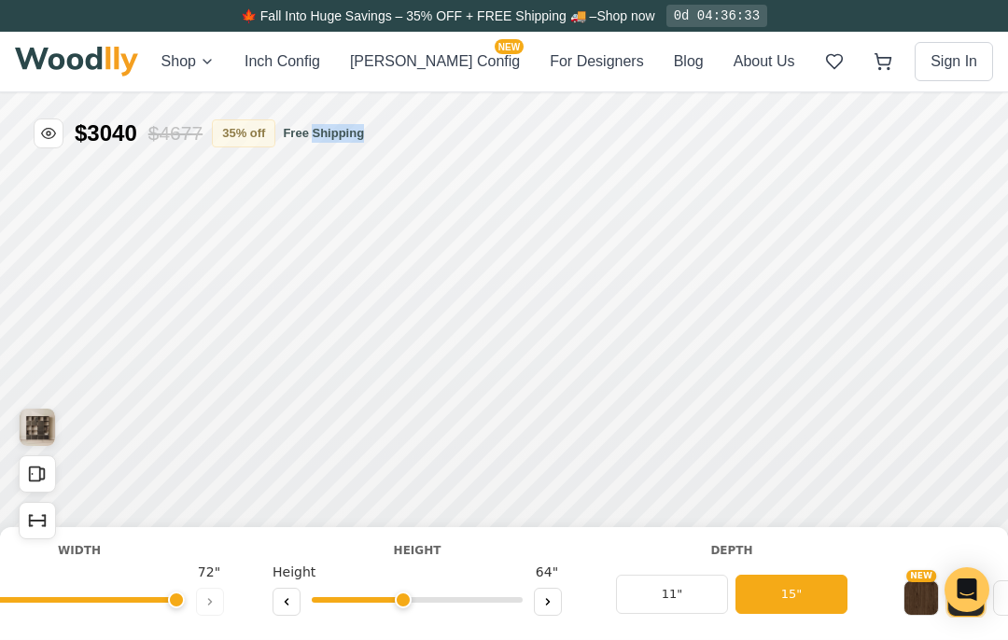
click at [275, 601] on button at bounding box center [286, 602] width 28 height 28
click at [283, 594] on button at bounding box center [286, 602] width 28 height 28
click at [557, 615] on button at bounding box center [548, 602] width 28 height 28
type input "3"
click at [29, 511] on icon "Show Dimensions" at bounding box center [37, 520] width 21 height 21
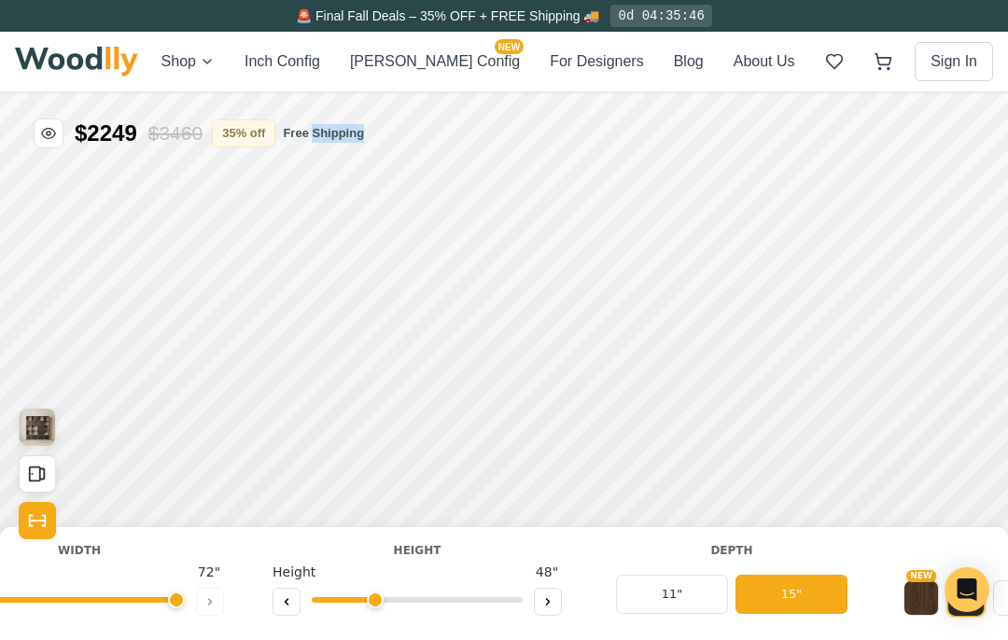
click at [37, 475] on icon "Open All Doors and Drawers" at bounding box center [37, 474] width 21 height 21
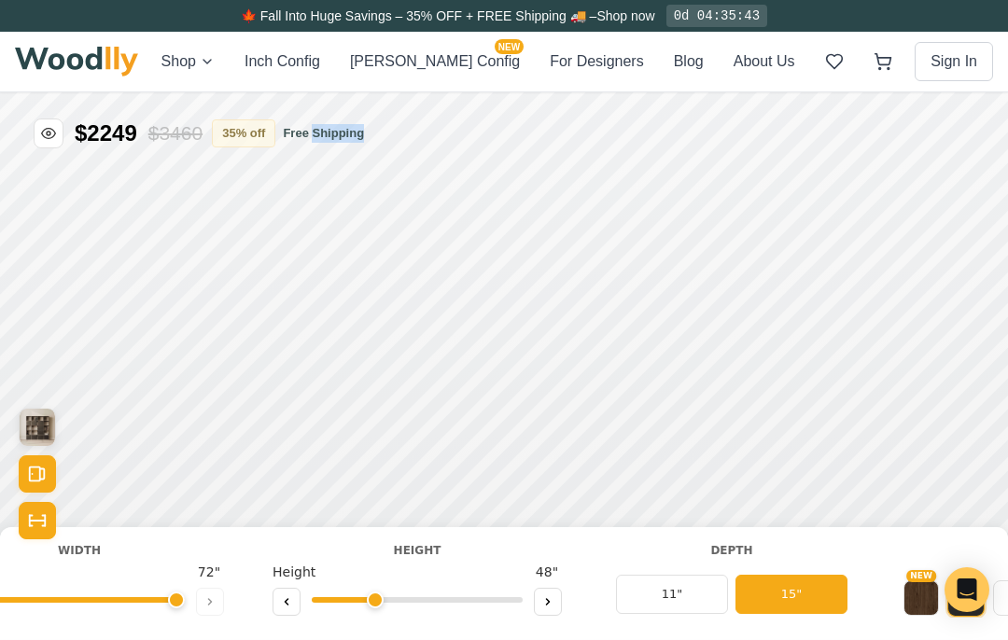
click at [36, 472] on icon "Open All Doors and Drawers" at bounding box center [37, 474] width 21 height 21
click at [17, 537] on div "Black Large Vinyl Shelf Width Width 72 " Height Height 48 " Depth 11" 15" Color…" at bounding box center [504, 583] width 1008 height 113
click at [39, 425] on img "View Gallery" at bounding box center [37, 427] width 35 height 37
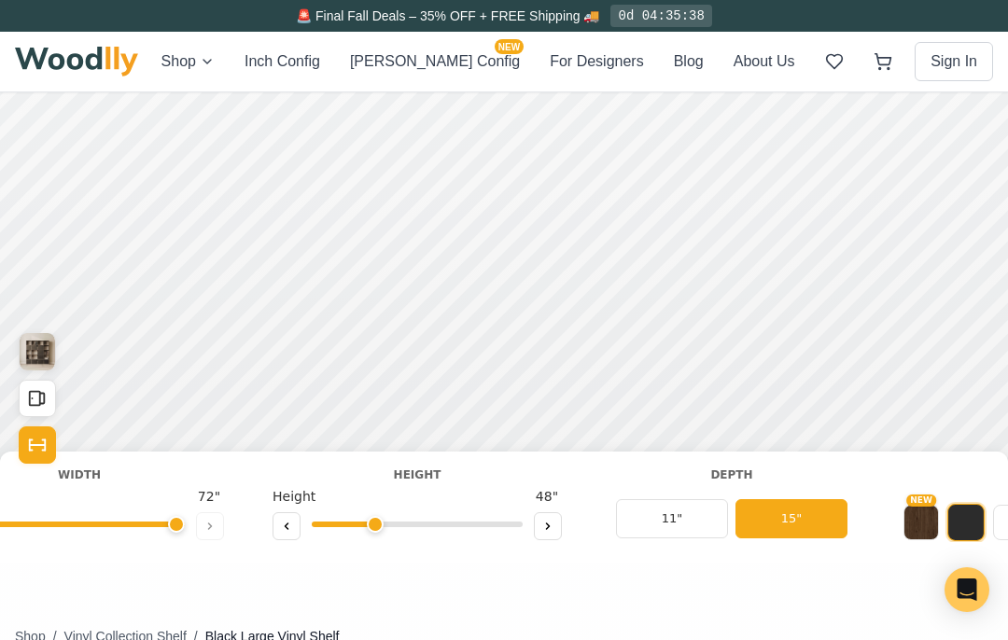
scroll to position [67, 0]
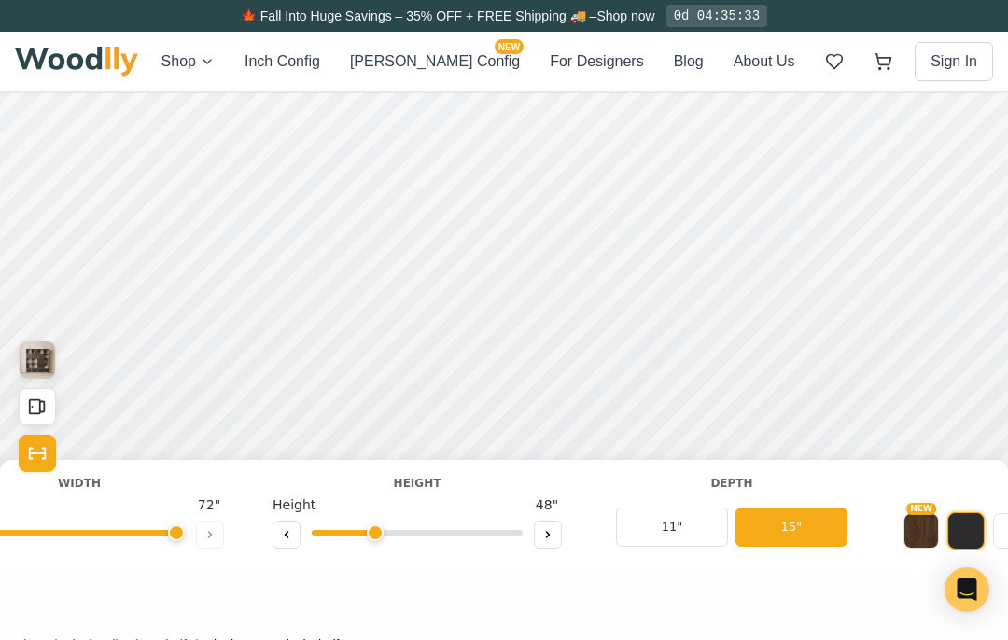
click at [33, 454] on icon "Show Dimensions" at bounding box center [38, 454] width 16 height 0
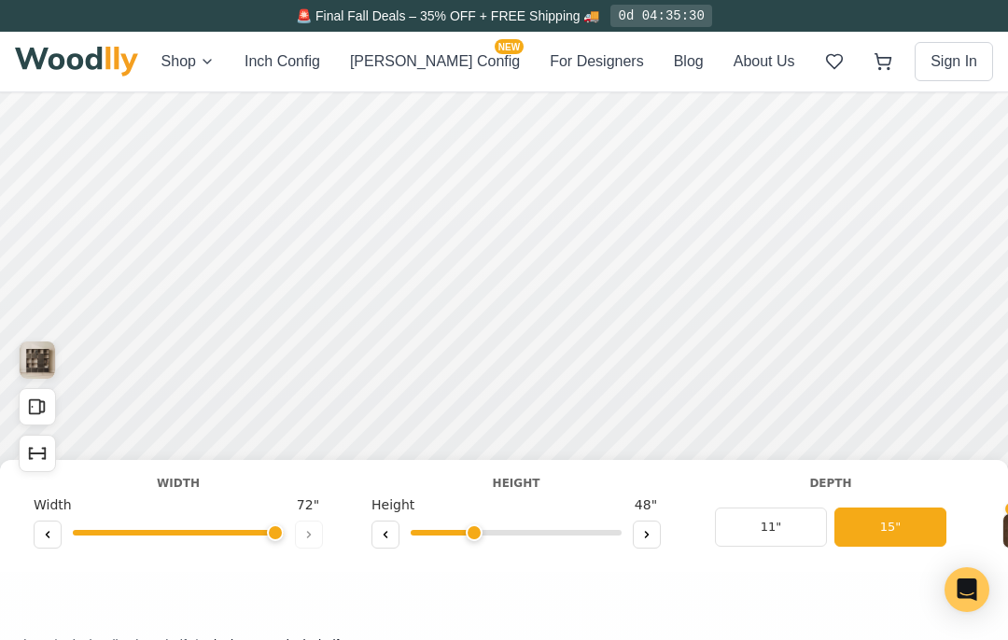
scroll to position [0, -2]
click at [36, 536] on button at bounding box center [48, 535] width 28 height 28
click at [35, 536] on button at bounding box center [48, 535] width 28 height 28
click at [40, 533] on button at bounding box center [48, 535] width 28 height 28
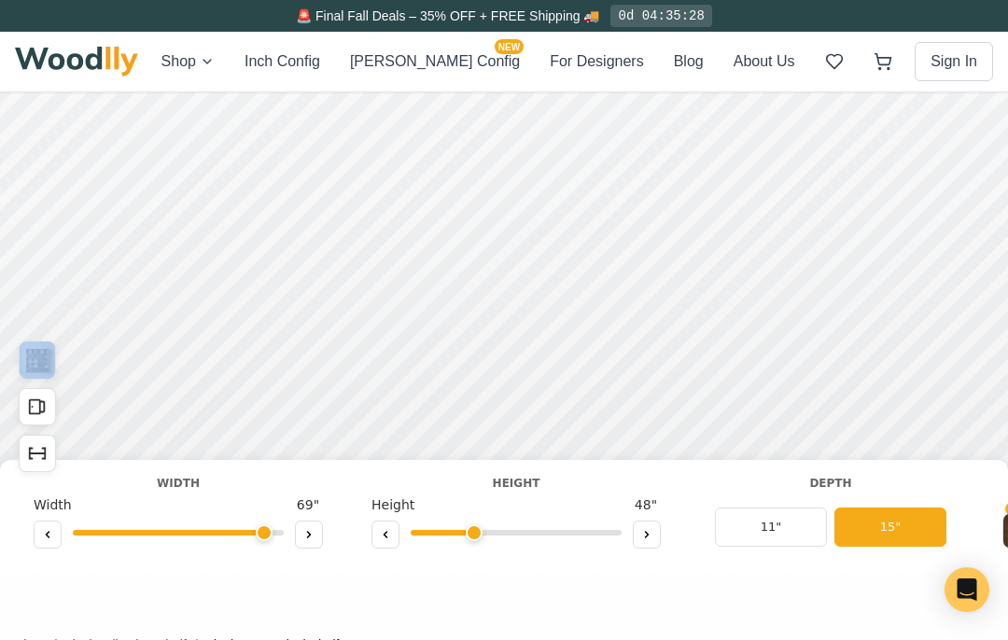
click at [37, 548] on button at bounding box center [48, 535] width 28 height 28
click at [35, 539] on button at bounding box center [48, 535] width 28 height 28
type input "58"
click at [266, 55] on div "Shop Inch Config Cella Config NEW For Designers Blog About Us" at bounding box center [478, 61] width 634 height 22
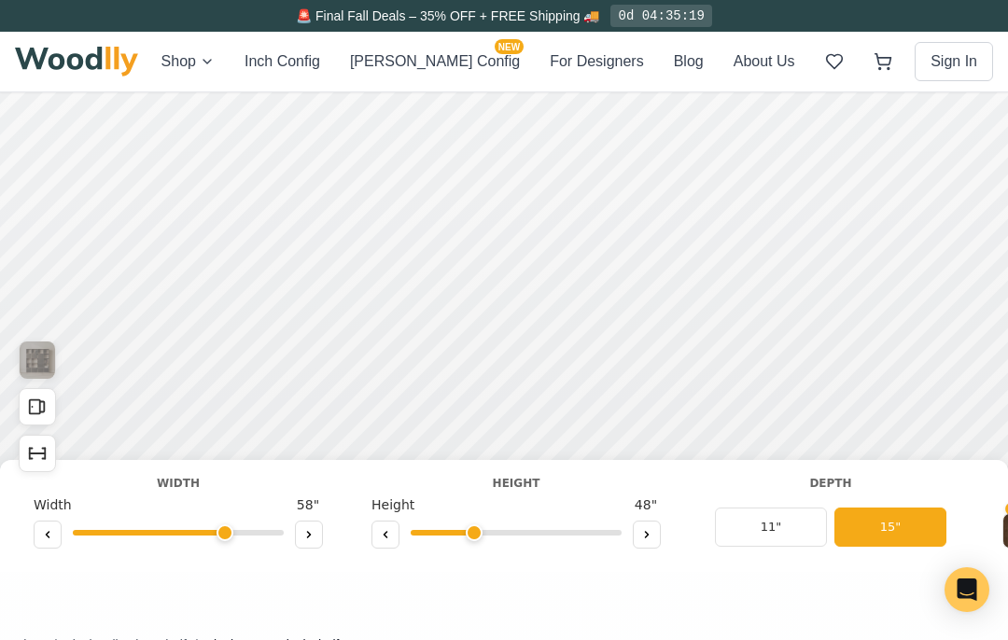
click at [33, 461] on icon "Show Dimensions" at bounding box center [37, 453] width 21 height 21
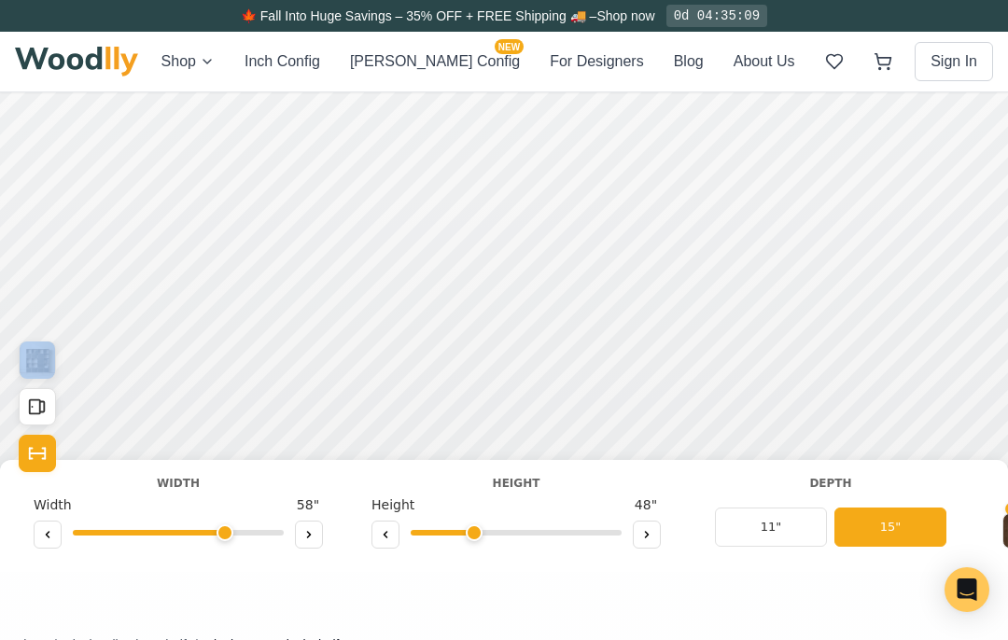
click at [28, 463] on icon "Show Dimensions" at bounding box center [37, 453] width 21 height 21
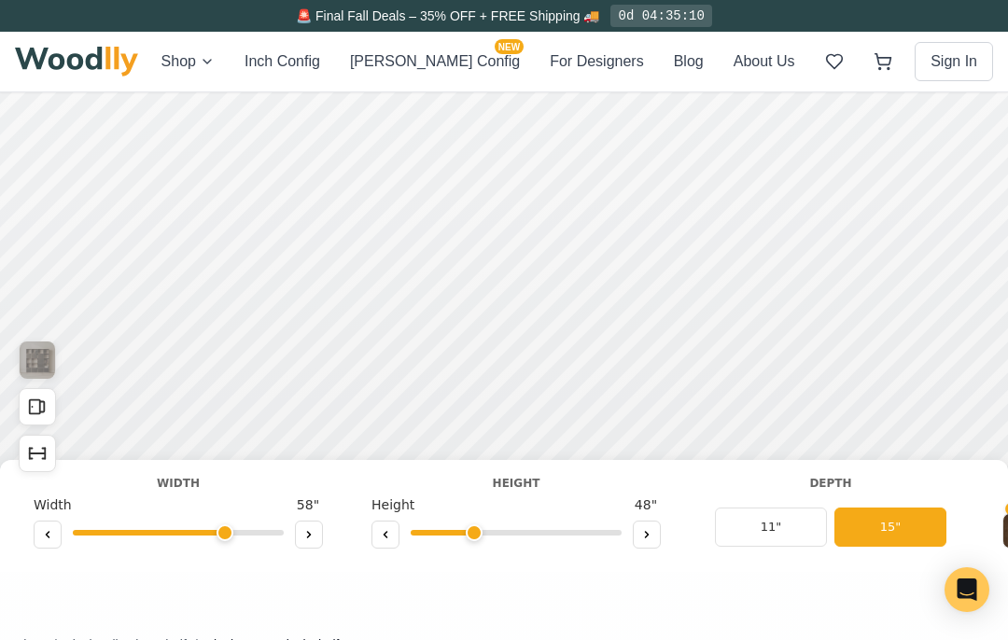
click at [16, 54] on img at bounding box center [76, 62] width 123 height 30
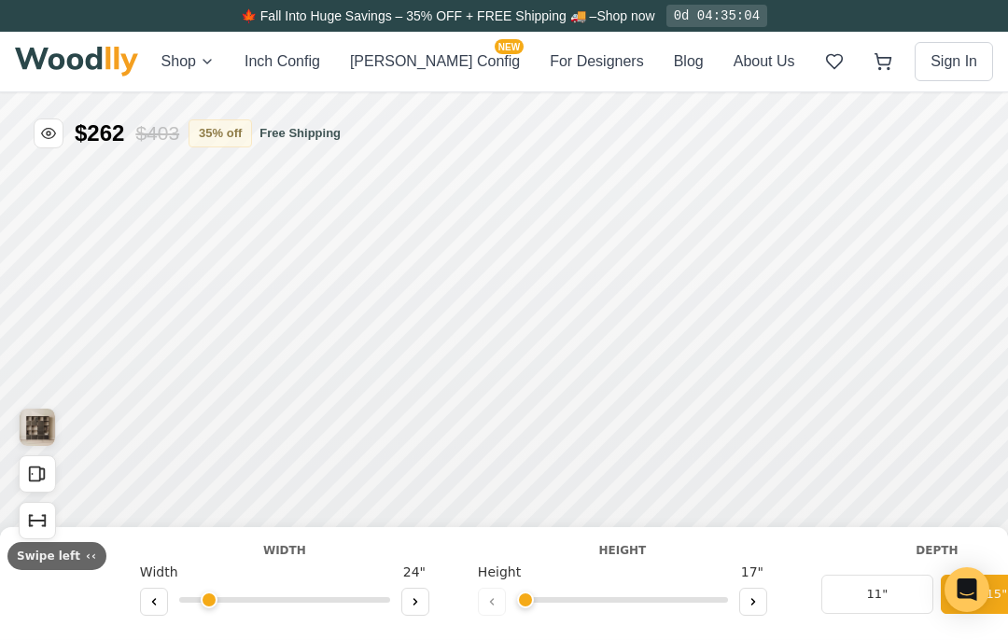
type input "72"
click at [496, 606] on button at bounding box center [492, 602] width 28 height 28
click at [498, 608] on div at bounding box center [622, 604] width 289 height 28
click at [486, 597] on icon at bounding box center [491, 601] width 11 height 11
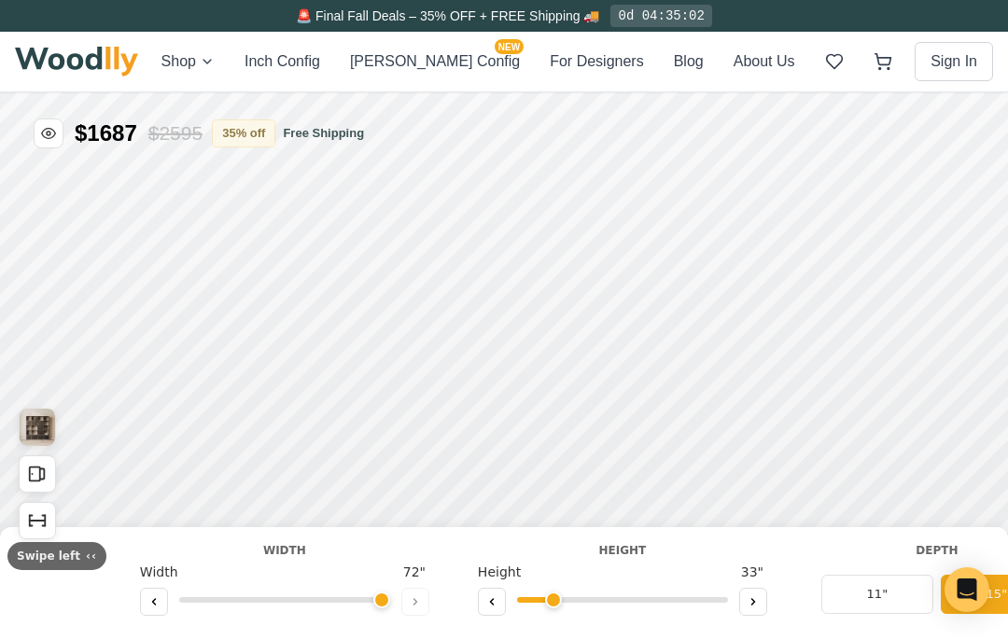
click at [739, 592] on button at bounding box center [753, 602] width 28 height 28
type input "3"
click at [413, 356] on div "12"" at bounding box center [408, 360] width 21 height 20
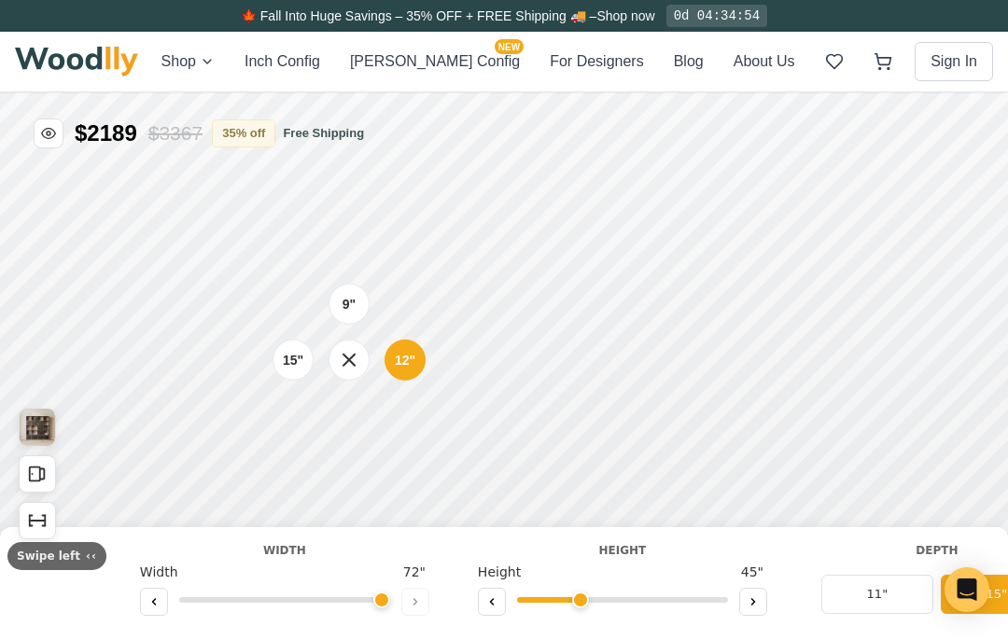
click at [355, 298] on div "9"" at bounding box center [348, 304] width 13 height 20
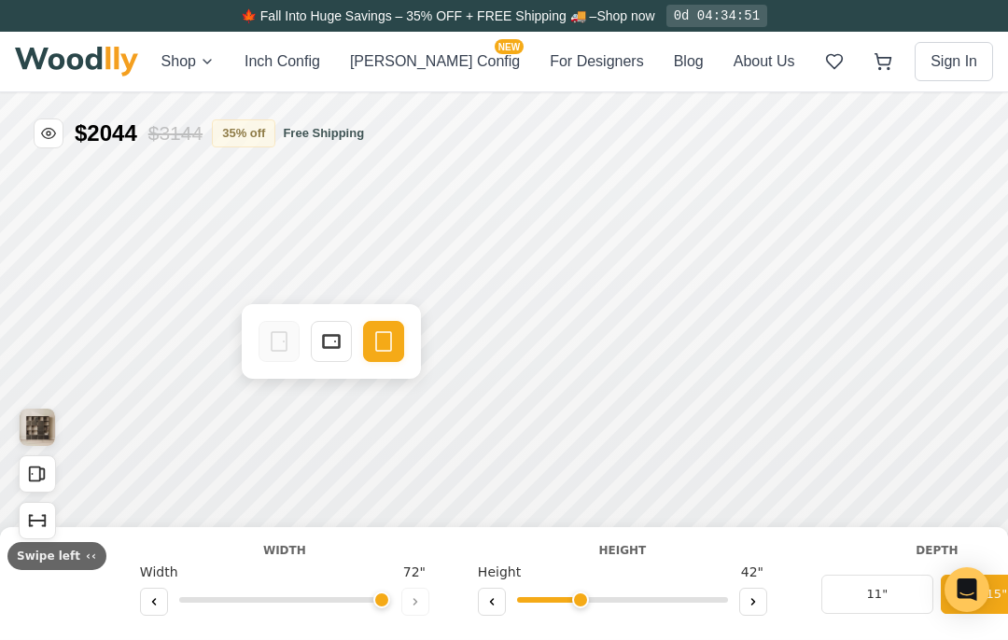
click at [328, 335] on rect at bounding box center [331, 341] width 17 height 13
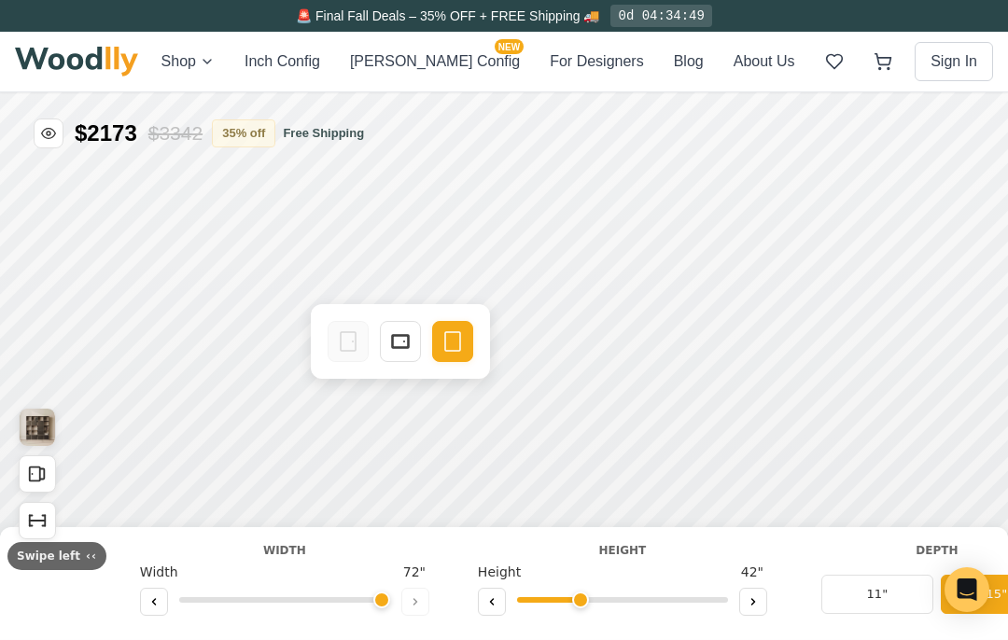
click at [399, 347] on rect at bounding box center [400, 341] width 17 height 13
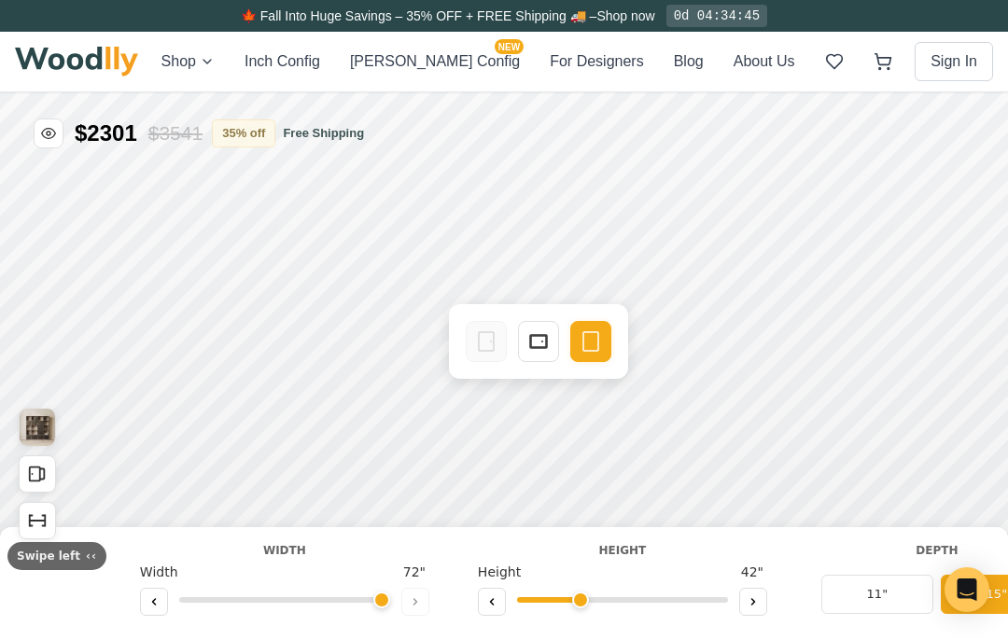
click at [542, 328] on div "Drawer" at bounding box center [538, 341] width 41 height 41
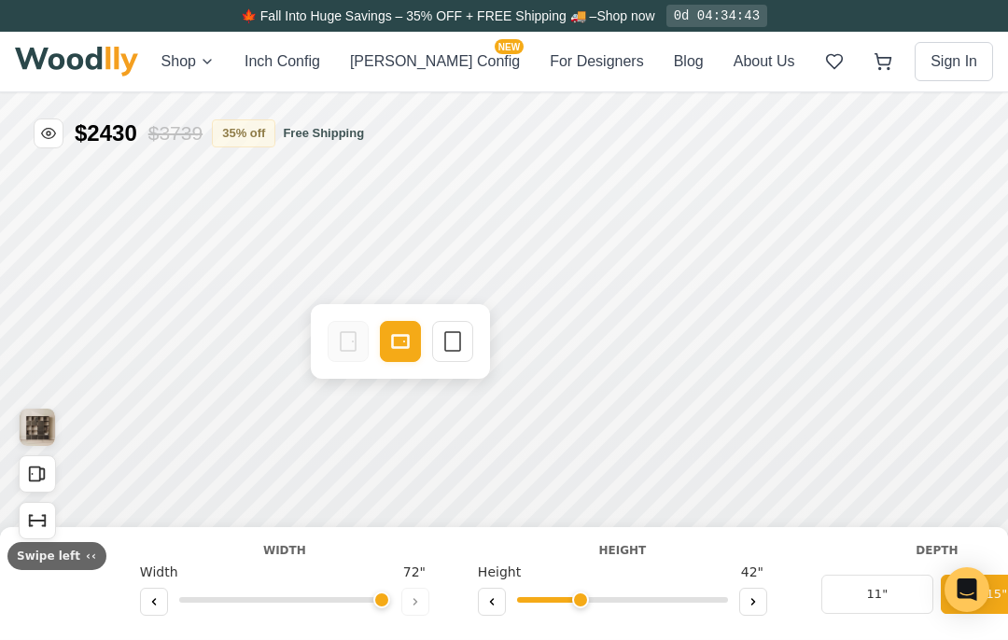
click at [395, 336] on rect at bounding box center [400, 341] width 15 height 11
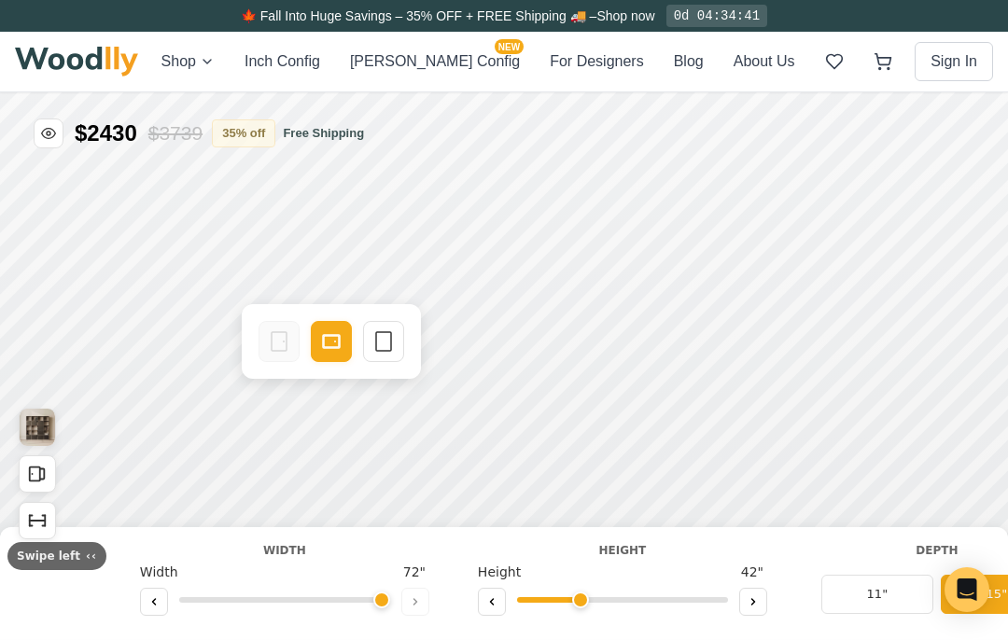
click at [395, 345] on div "Empty Space" at bounding box center [383, 341] width 41 height 41
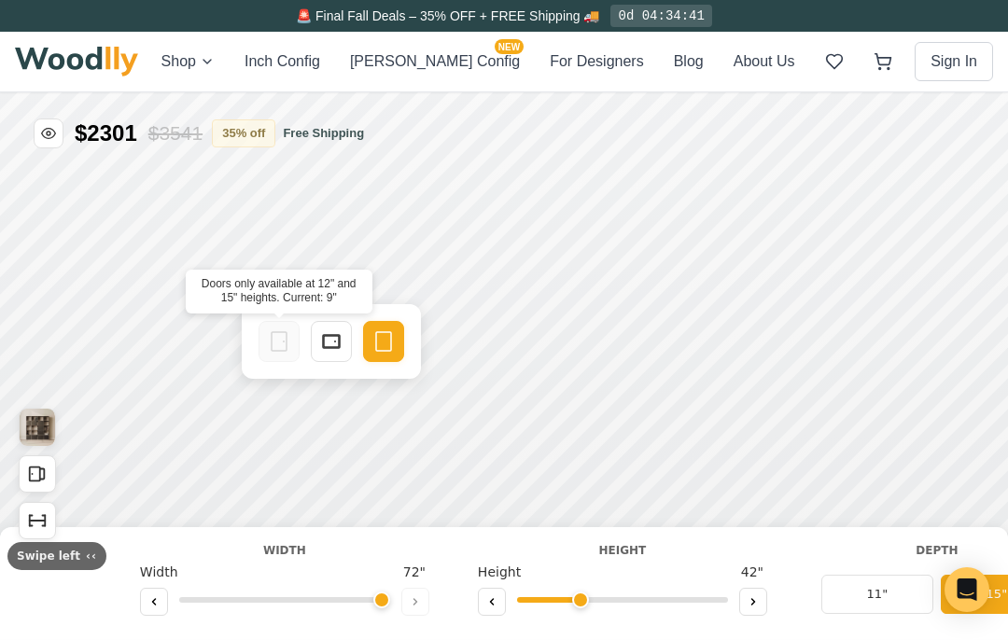
click at [279, 345] on icon at bounding box center [279, 341] width 22 height 22
click at [274, 350] on rect at bounding box center [279, 341] width 15 height 19
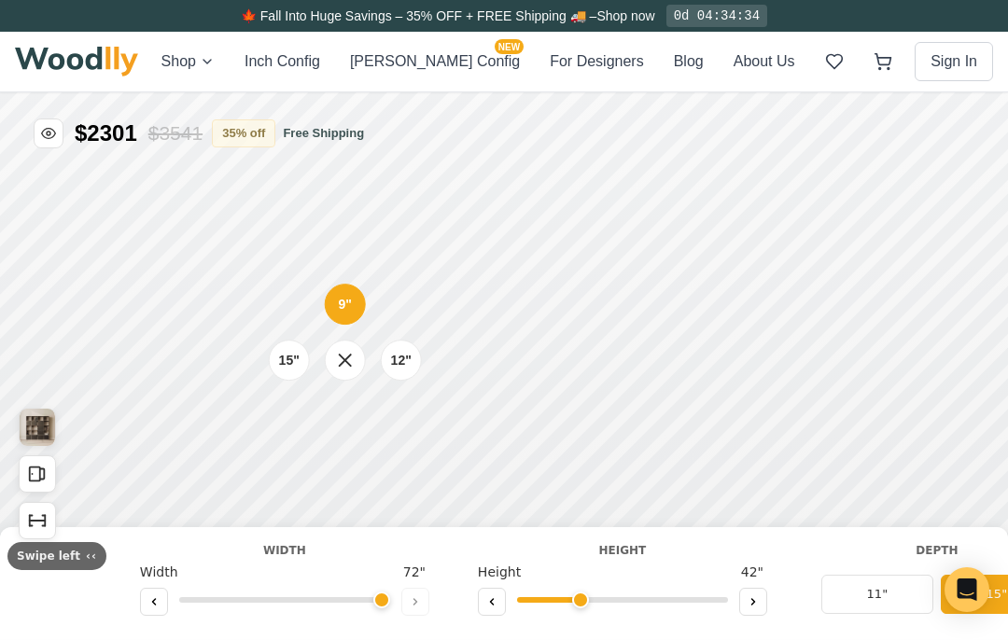
click at [400, 366] on div "12"" at bounding box center [401, 361] width 21 height 20
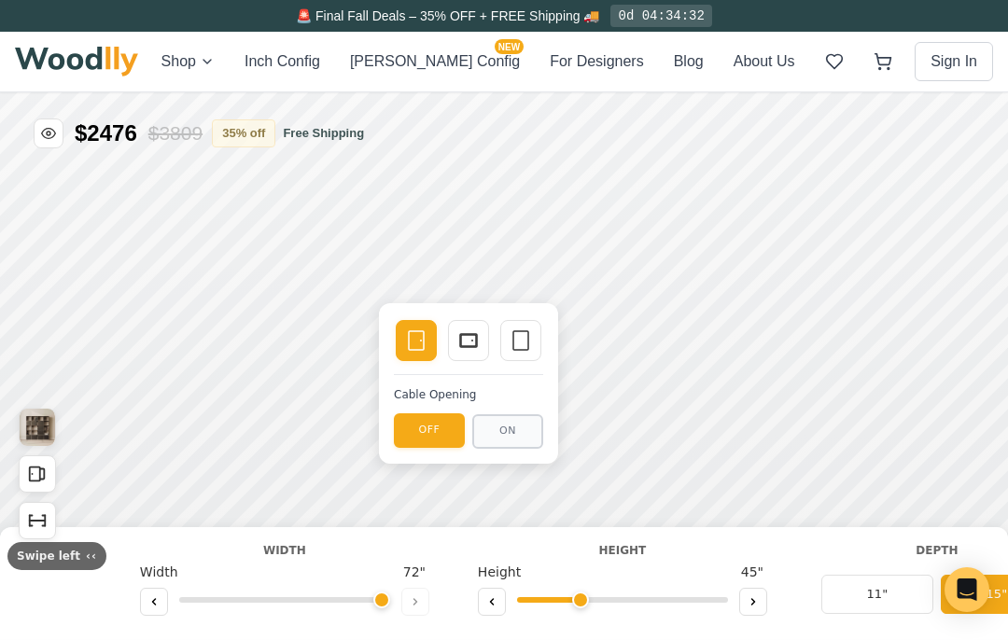
click at [463, 331] on icon at bounding box center [468, 340] width 22 height 22
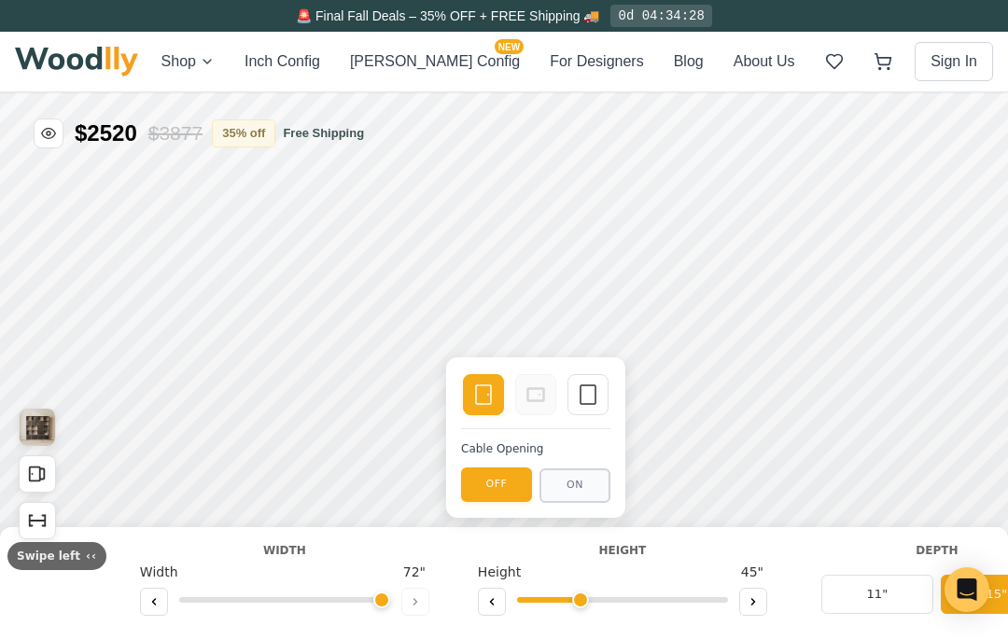
click at [509, 477] on button "OFF" at bounding box center [496, 485] width 71 height 35
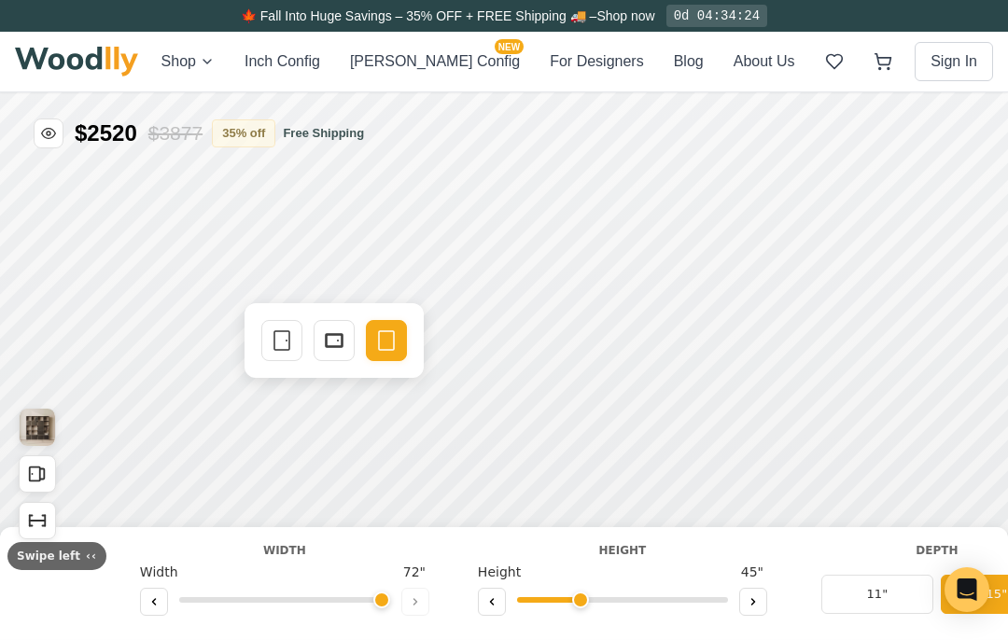
click at [280, 346] on icon at bounding box center [282, 340] width 22 height 22
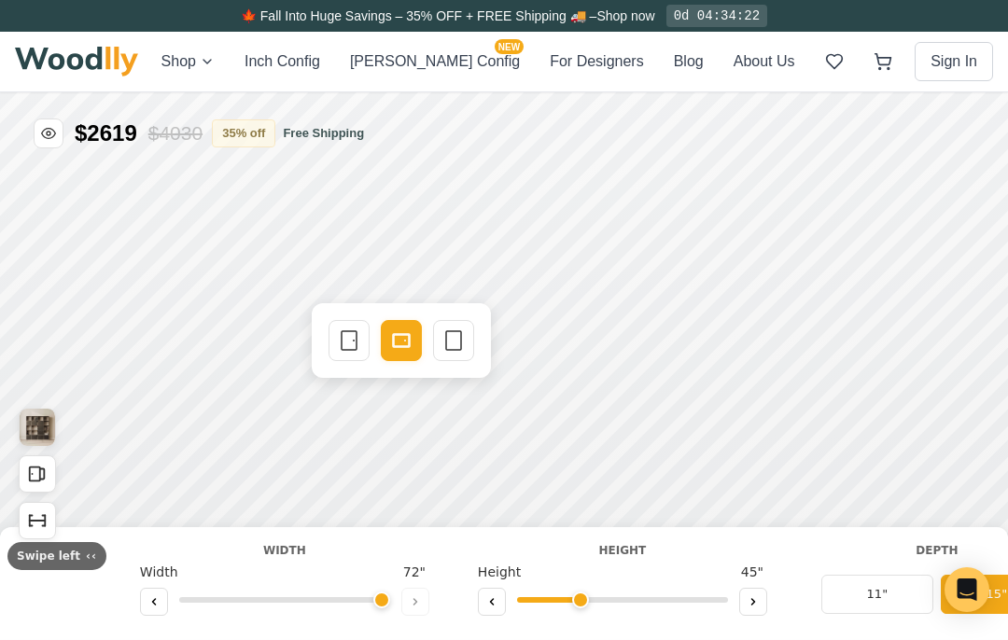
click at [465, 351] on icon at bounding box center [453, 340] width 22 height 22
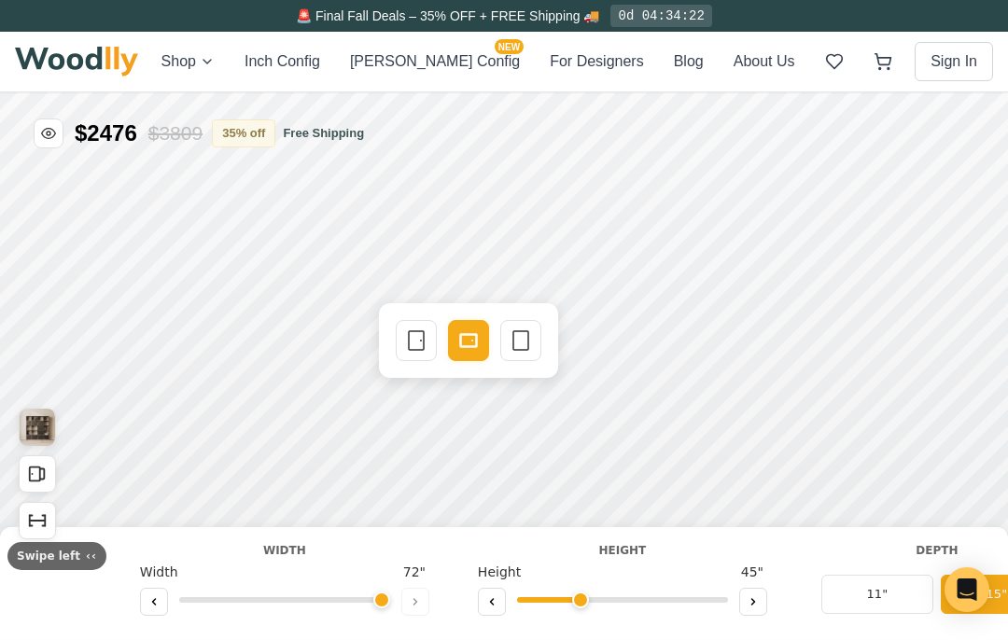
click at [526, 342] on icon at bounding box center [520, 340] width 22 height 22
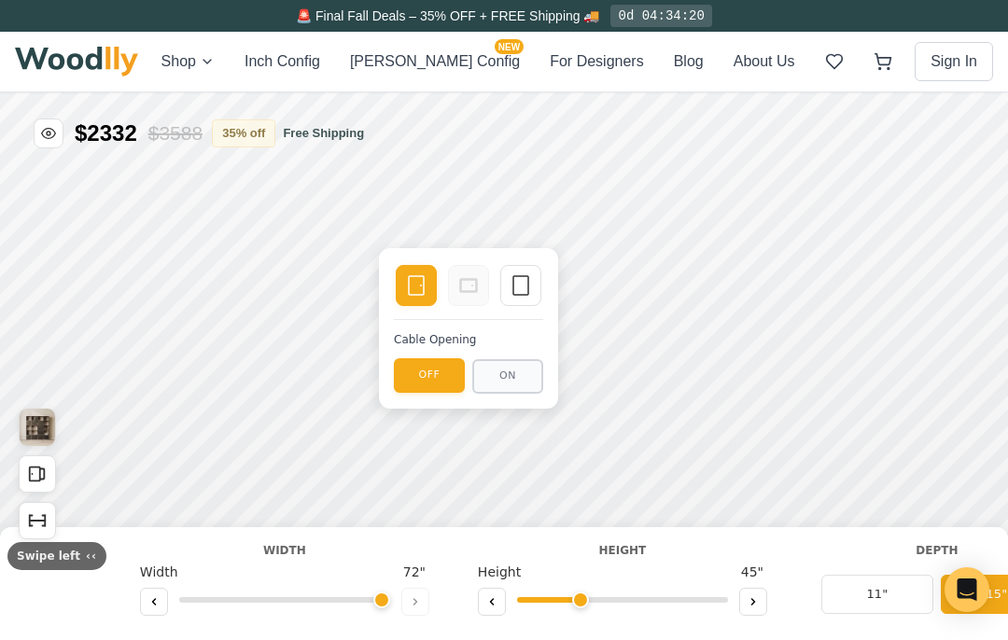
click at [523, 284] on icon at bounding box center [520, 285] width 22 height 22
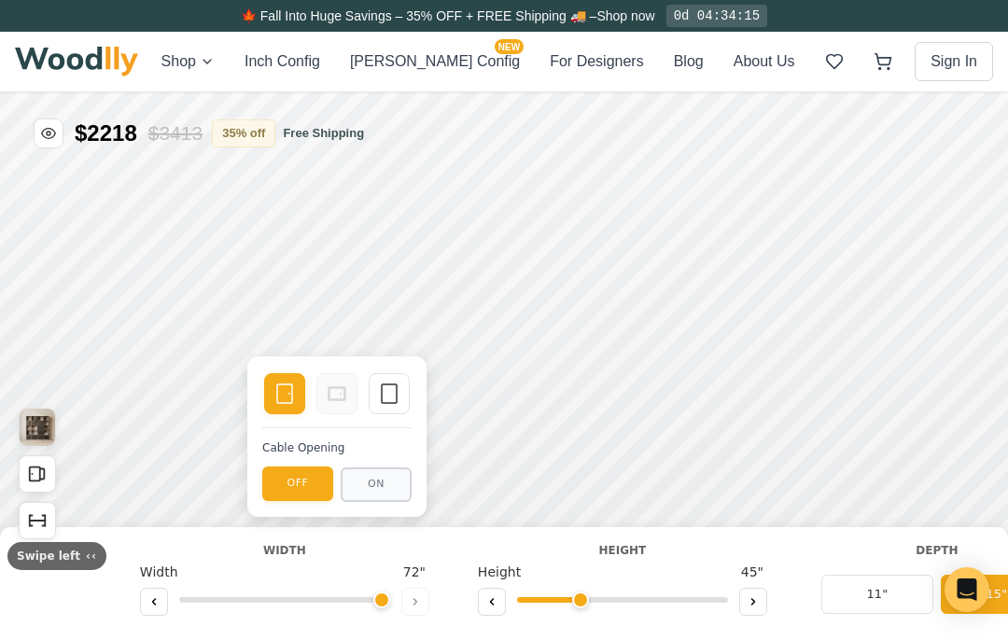
click at [401, 390] on div "Empty Space" at bounding box center [389, 393] width 41 height 41
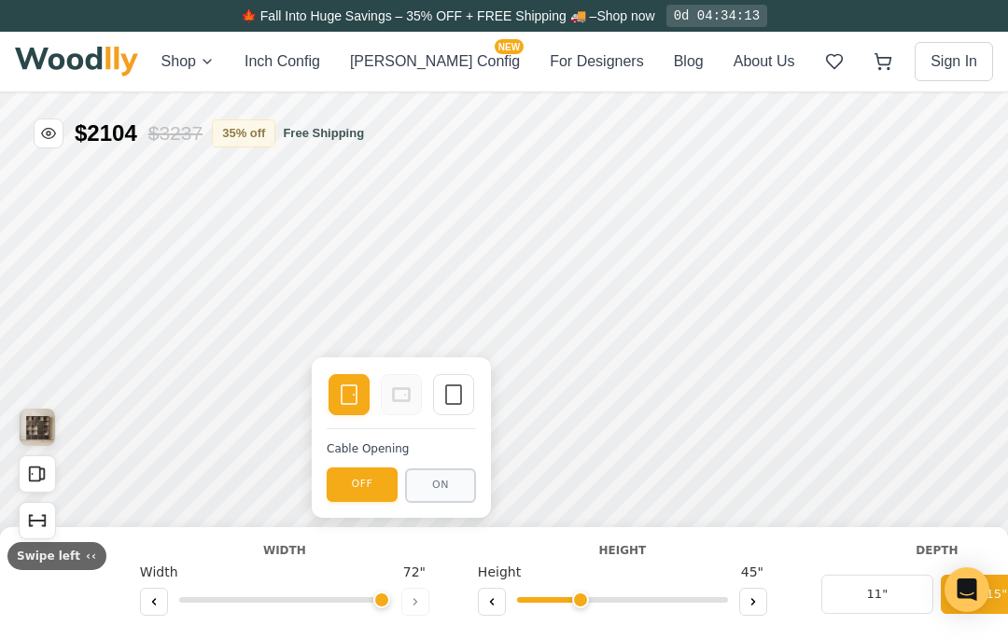
click at [457, 404] on rect at bounding box center [453, 394] width 15 height 19
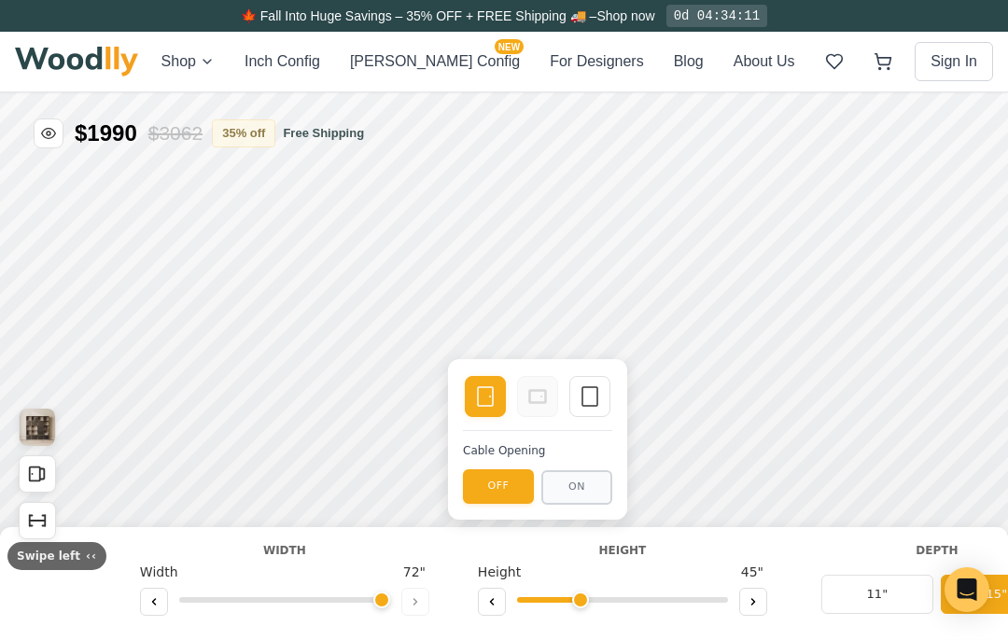
click at [597, 382] on div "Empty Space" at bounding box center [589, 396] width 41 height 41
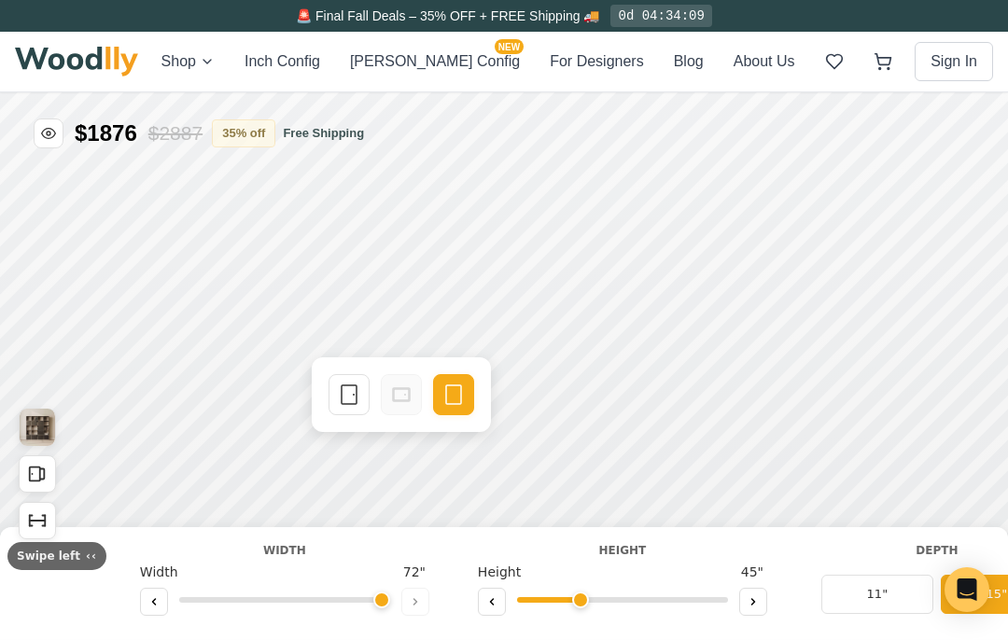
click at [353, 395] on icon at bounding box center [349, 395] width 22 height 22
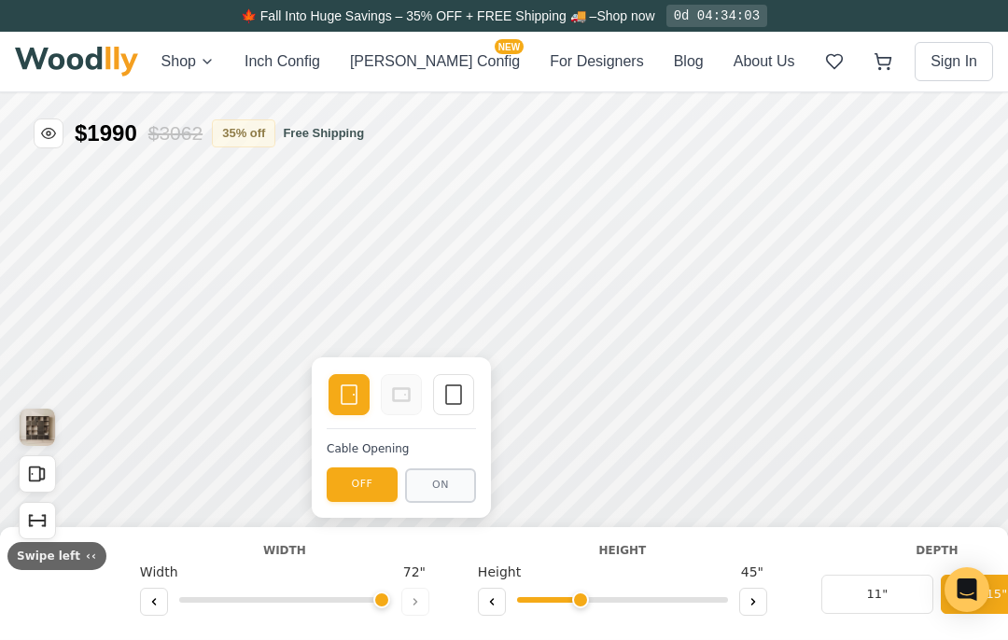
click at [353, 406] on icon at bounding box center [349, 395] width 22 height 22
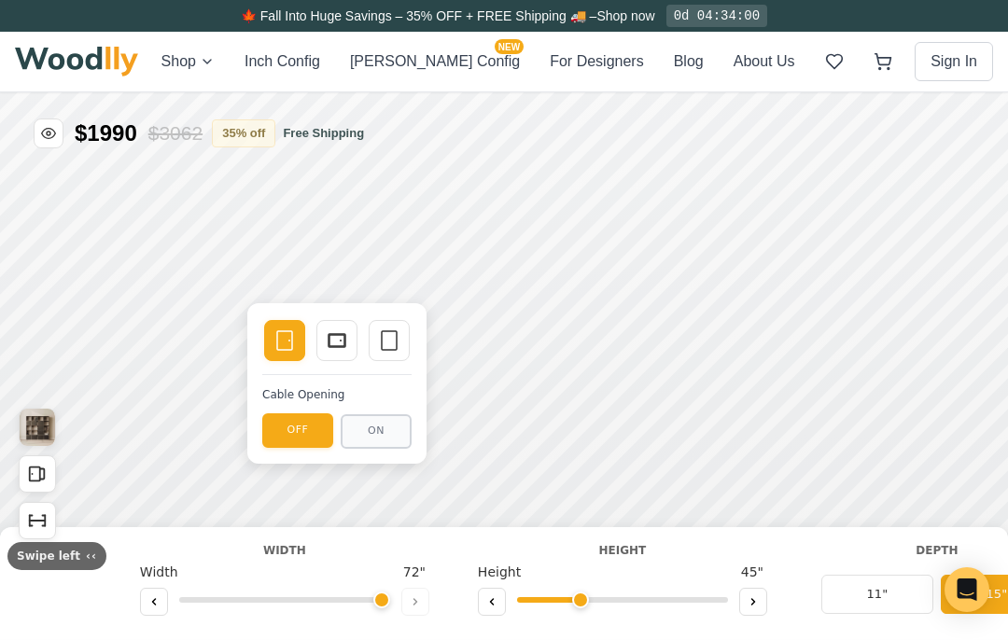
click at [283, 355] on div "Single Door" at bounding box center [284, 340] width 41 height 41
click at [335, 331] on icon at bounding box center [337, 340] width 22 height 22
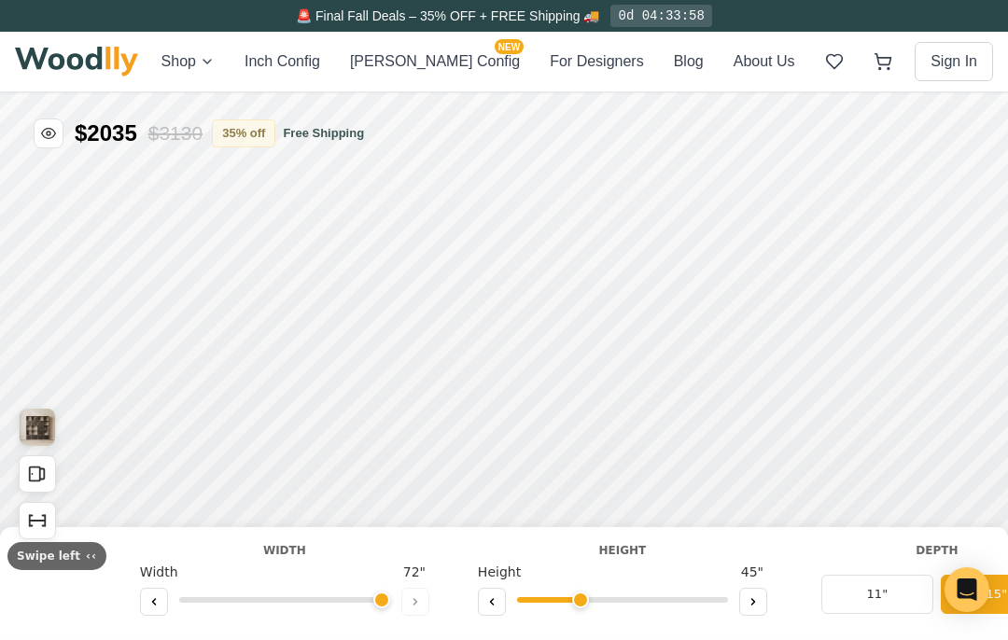
click at [35, 440] on img "View Gallery" at bounding box center [37, 427] width 35 height 37
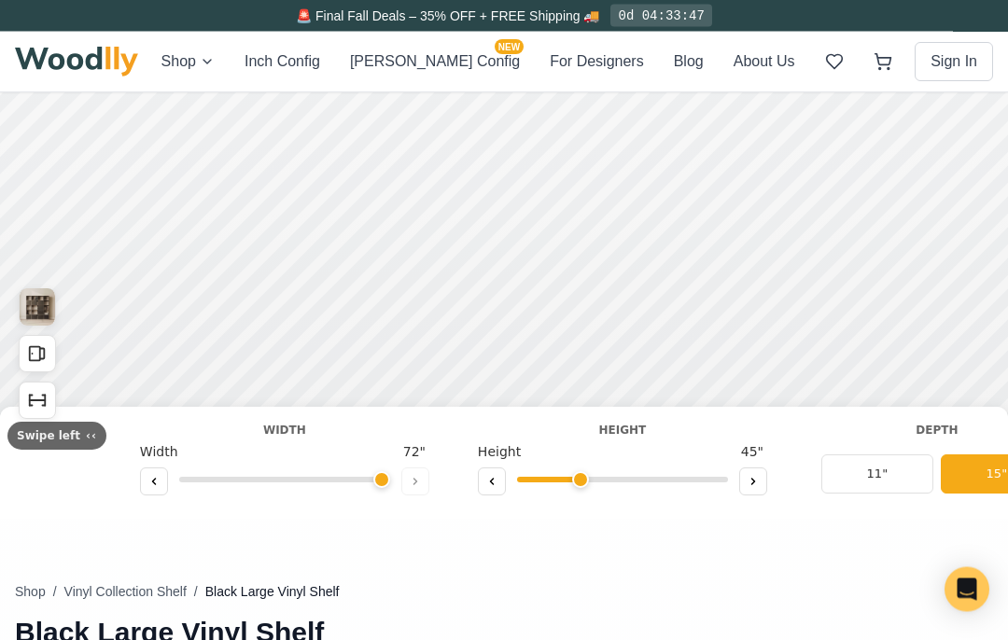
scroll to position [120, 0]
click at [153, 469] on button at bounding box center [154, 482] width 28 height 28
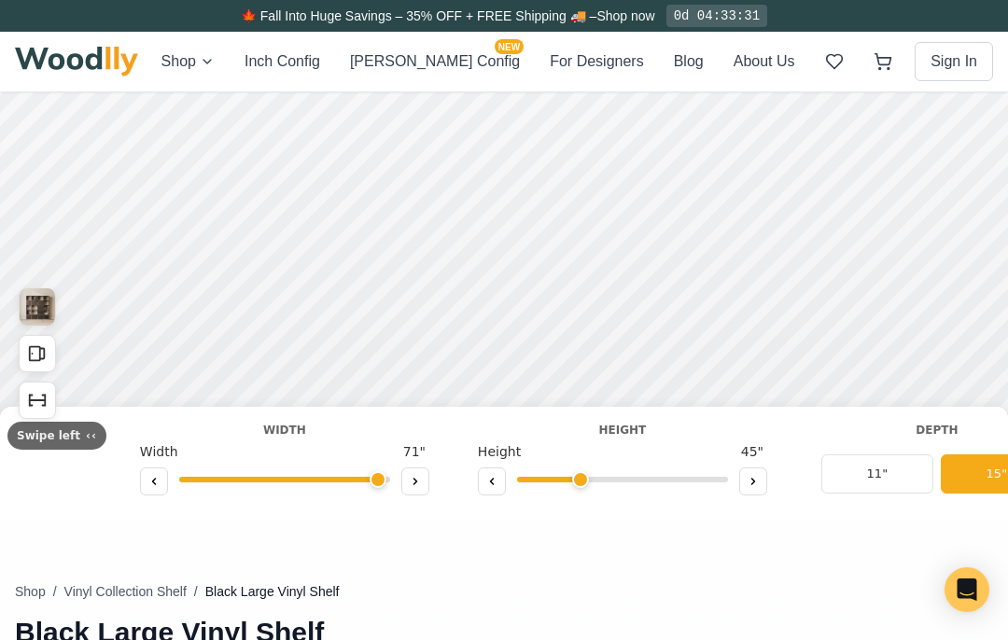
click at [141, 493] on button at bounding box center [154, 482] width 28 height 28
click at [152, 488] on button at bounding box center [154, 482] width 28 height 28
click at [152, 487] on button at bounding box center [154, 482] width 28 height 28
click at [155, 481] on button at bounding box center [154, 482] width 28 height 28
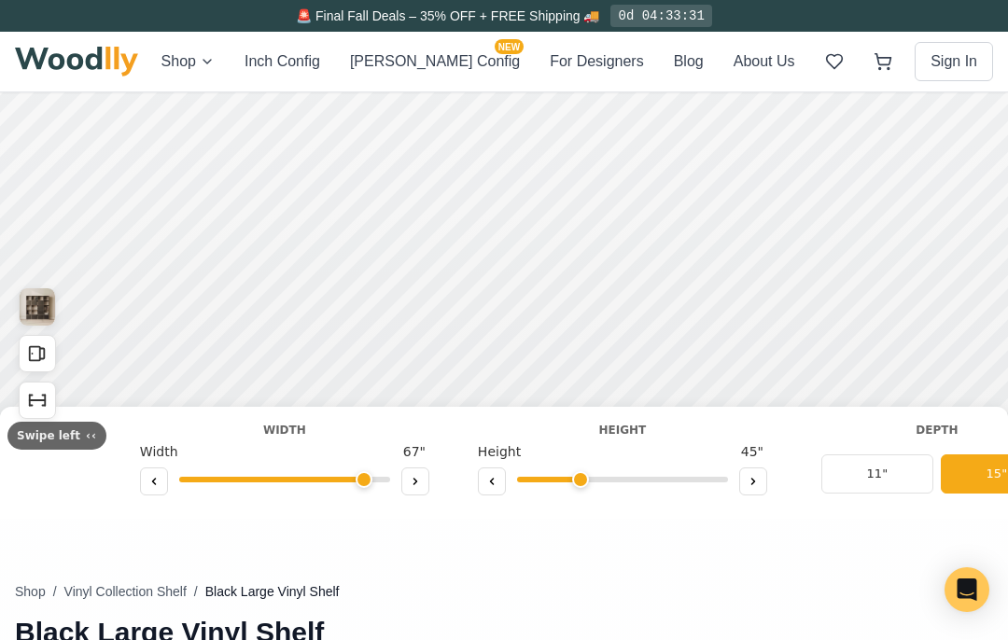
click at [155, 480] on button at bounding box center [154, 482] width 28 height 28
click at [153, 481] on button at bounding box center [154, 482] width 28 height 28
click at [153, 480] on button at bounding box center [154, 482] width 28 height 28
click at [152, 480] on button at bounding box center [154, 482] width 28 height 28
click at [151, 479] on icon at bounding box center [153, 481] width 11 height 11
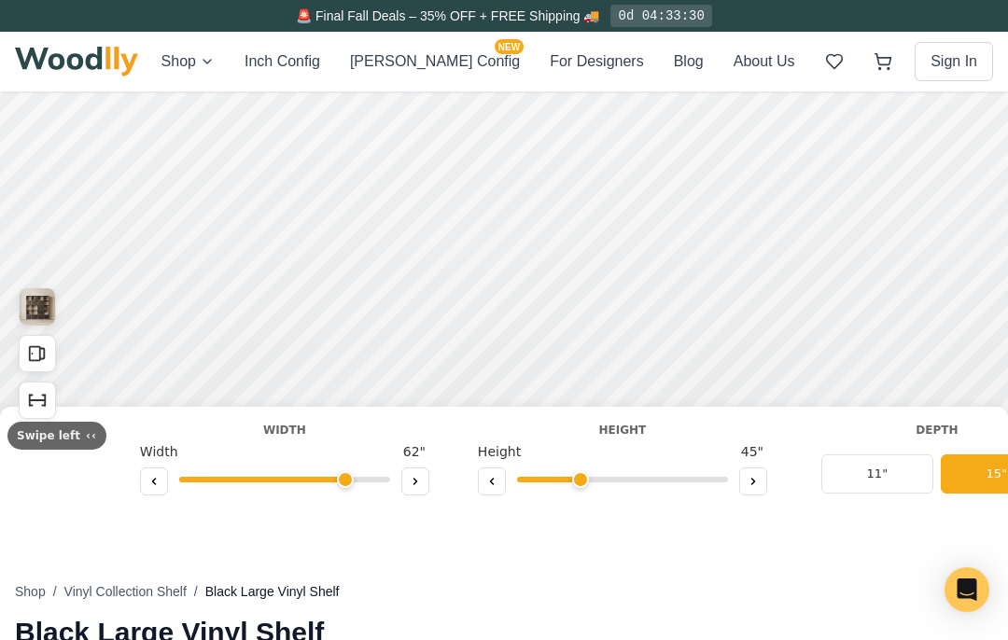
click at [153, 477] on button at bounding box center [154, 482] width 28 height 28
click at [152, 476] on button at bounding box center [154, 482] width 28 height 28
click at [154, 474] on button at bounding box center [154, 482] width 28 height 28
type input "58"
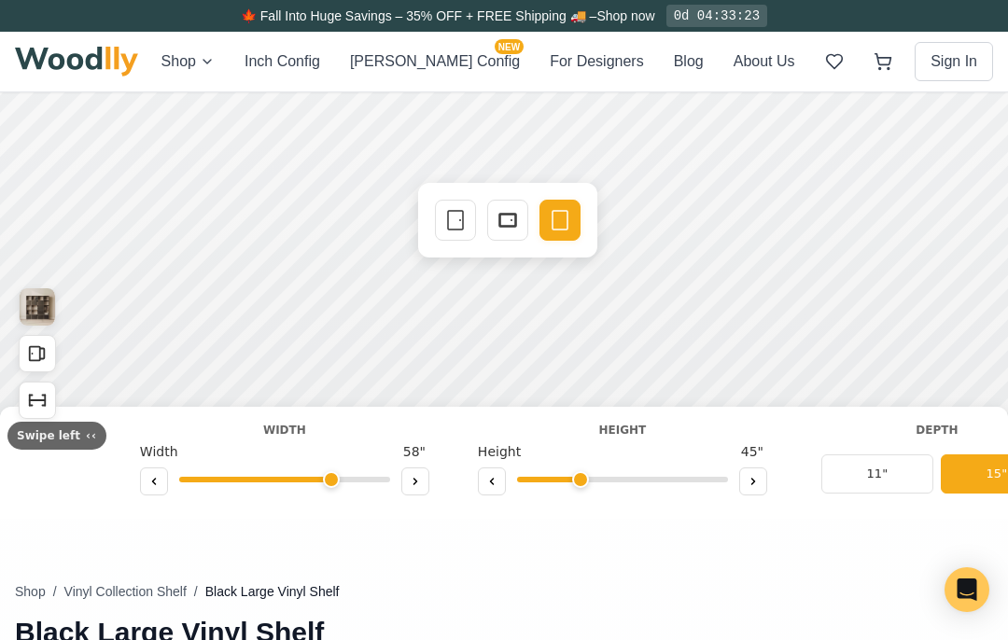
click at [497, 219] on icon at bounding box center [507, 220] width 22 height 22
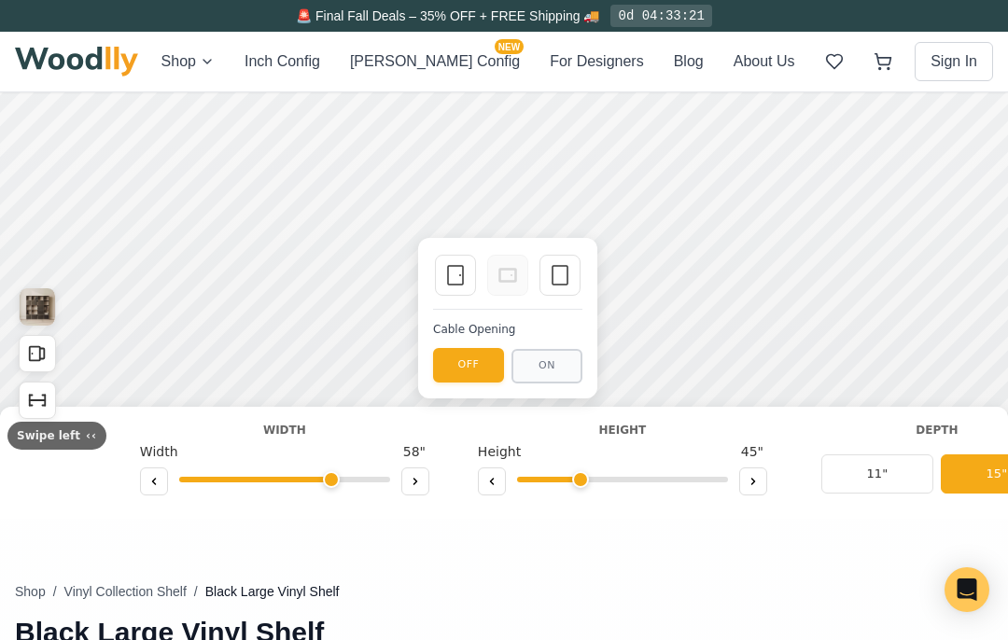
click at [507, 269] on rect at bounding box center [507, 275] width 17 height 13
click at [566, 286] on icon at bounding box center [560, 275] width 22 height 22
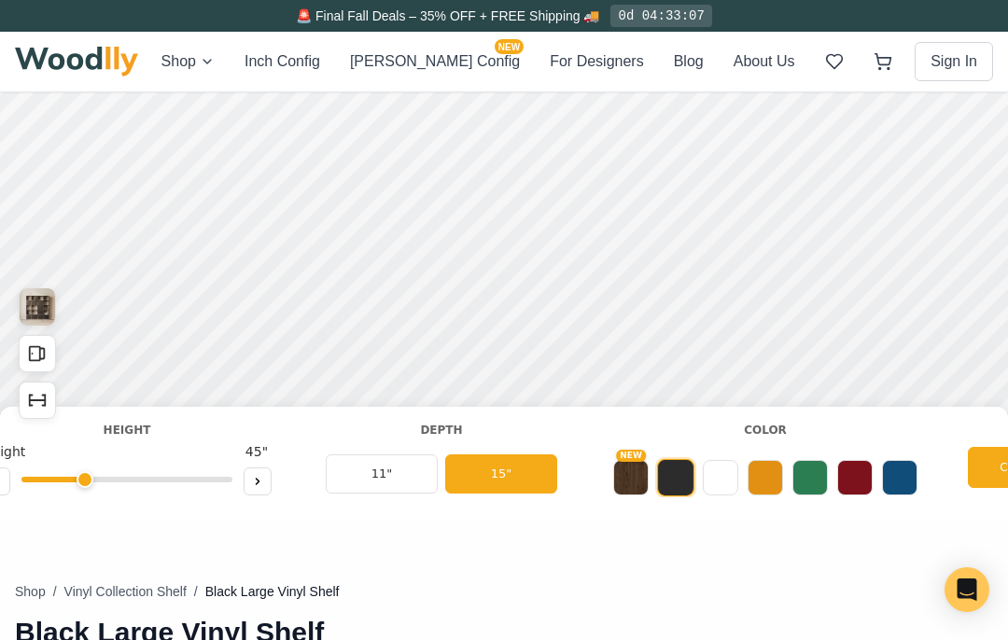
scroll to position [0, 398]
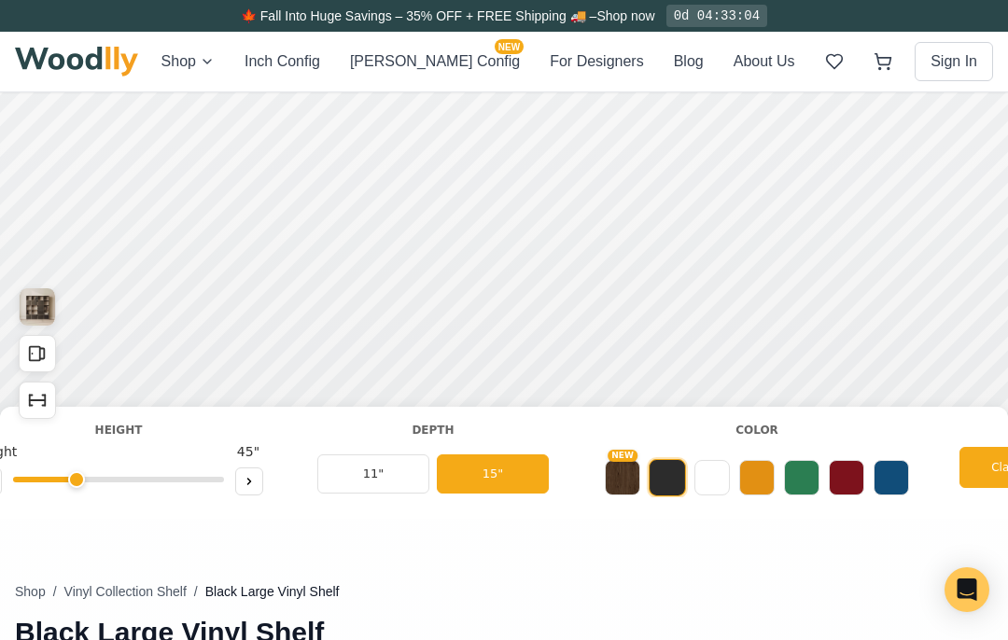
click at [628, 473] on button "NEW" at bounding box center [622, 477] width 35 height 35
click at [712, 494] on button at bounding box center [711, 477] width 35 height 35
click at [749, 475] on button at bounding box center [756, 477] width 35 height 35
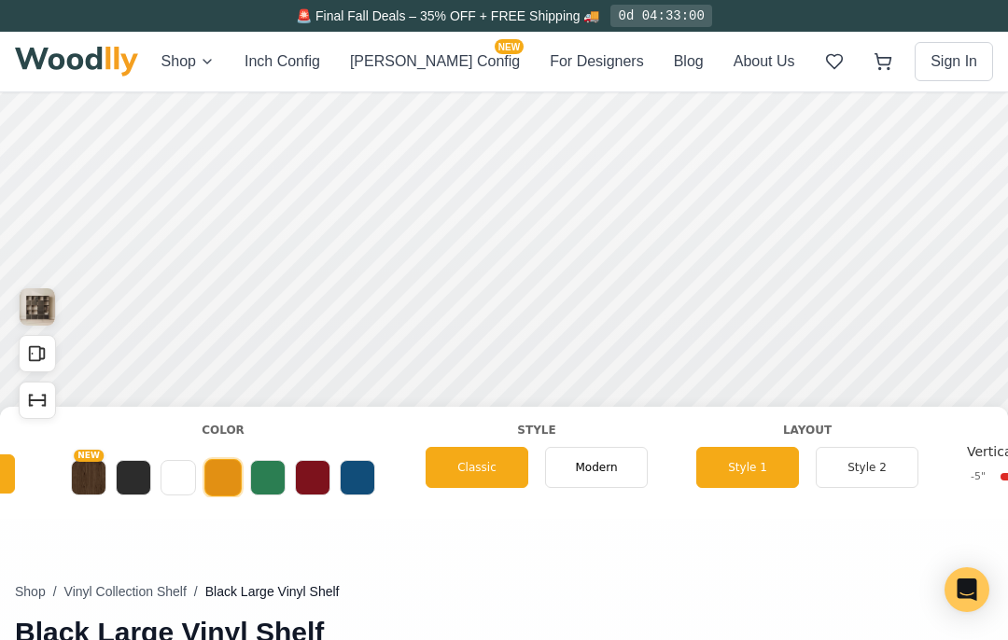
scroll to position [0, 987]
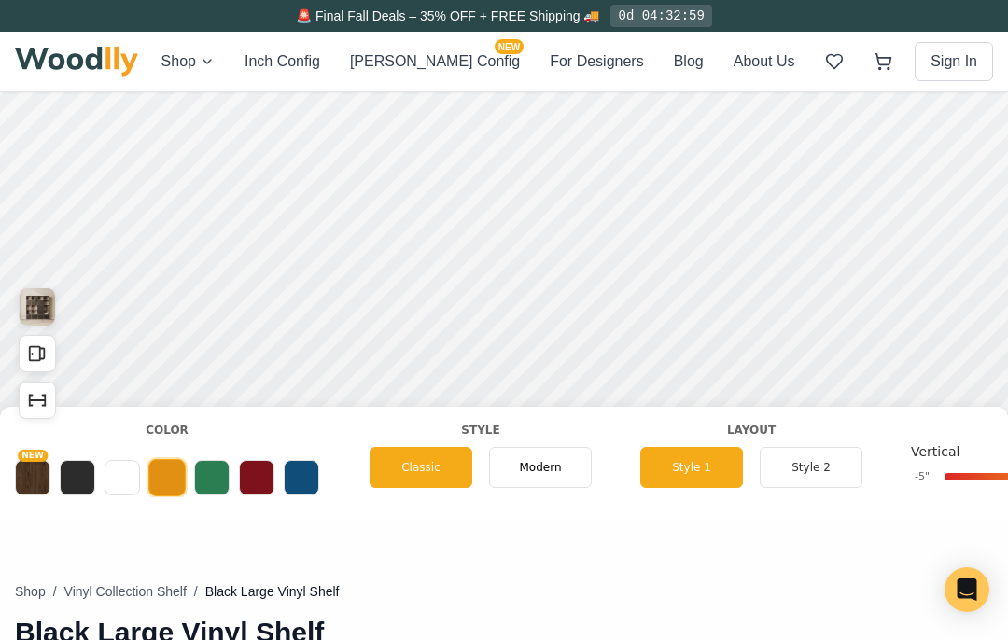
click at [821, 468] on button "Style 2" at bounding box center [811, 467] width 103 height 41
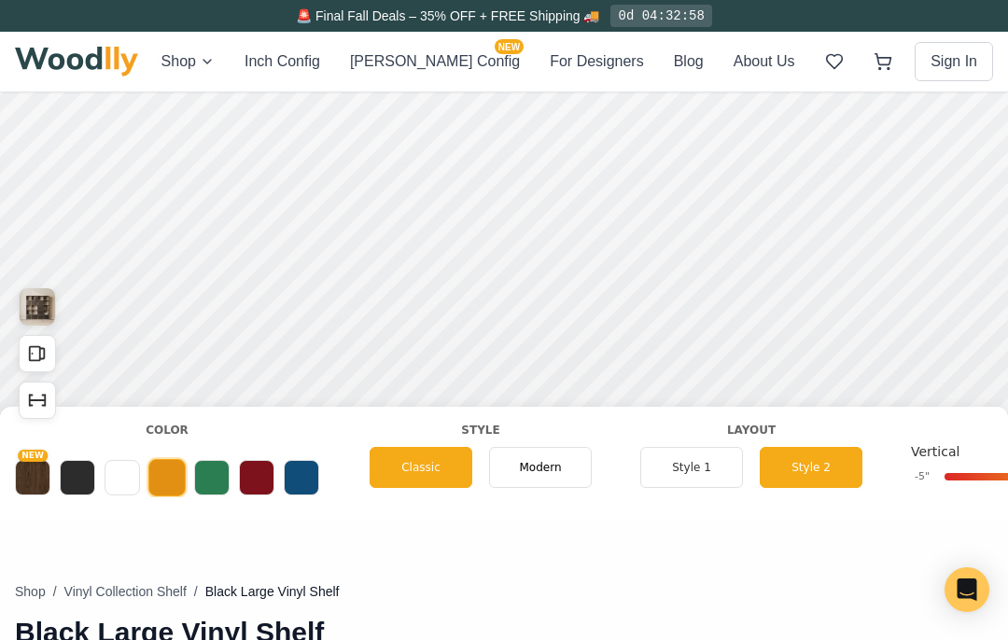
click at [685, 461] on button "Style 1" at bounding box center [691, 467] width 103 height 41
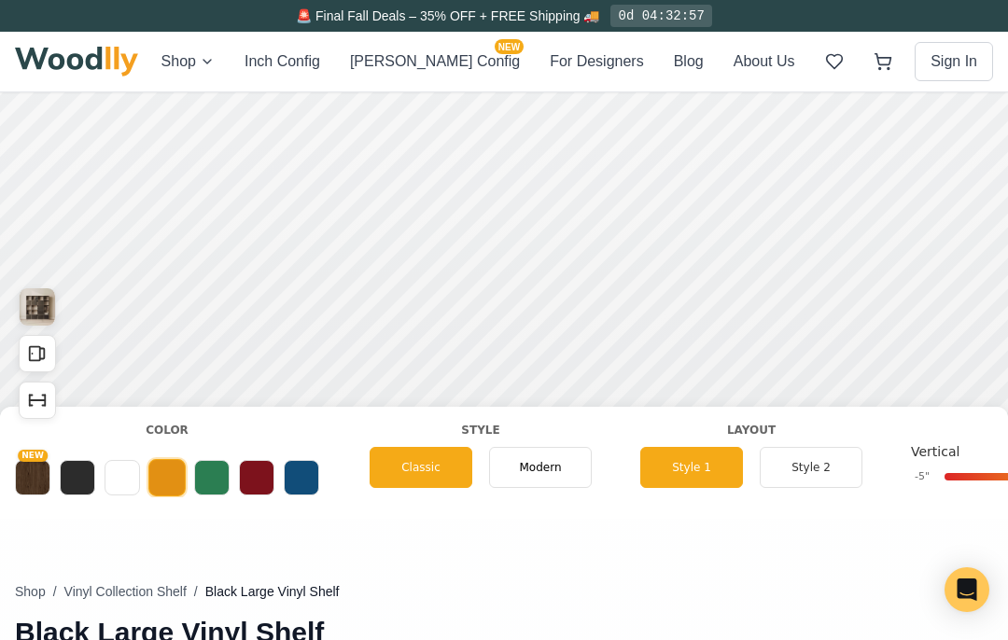
click at [817, 469] on button "Style 2" at bounding box center [811, 467] width 103 height 41
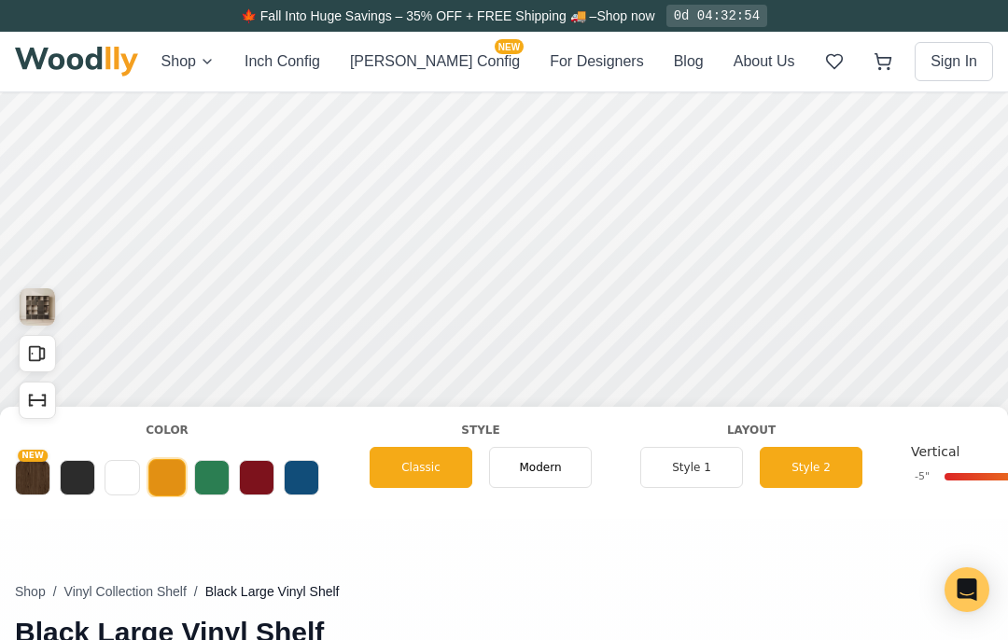
scroll to position [0, 985]
click at [577, 452] on div "Modern" at bounding box center [542, 467] width 103 height 41
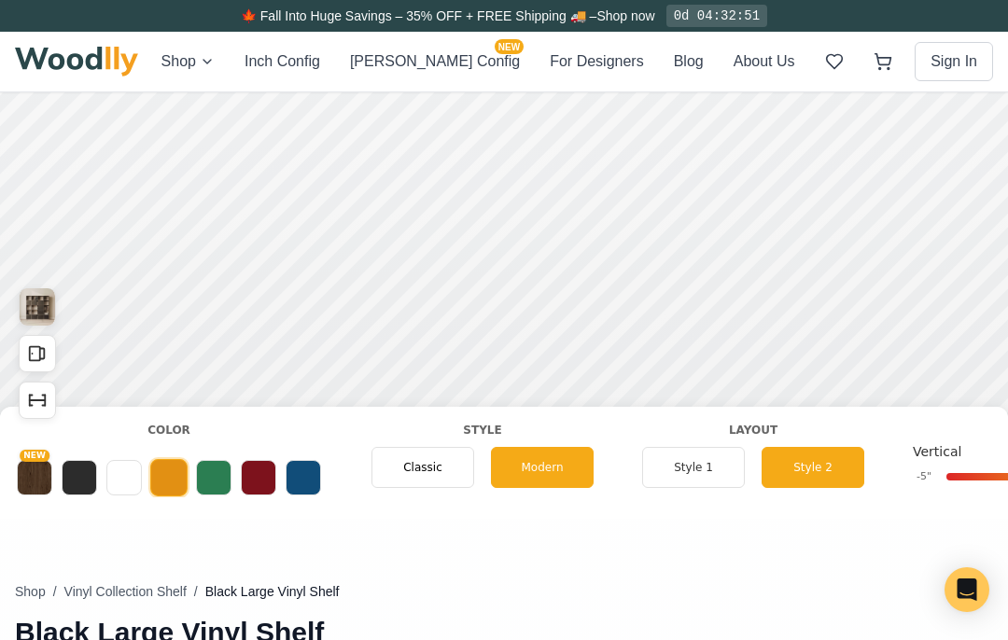
click at [705, 473] on button "Style 1" at bounding box center [693, 467] width 103 height 41
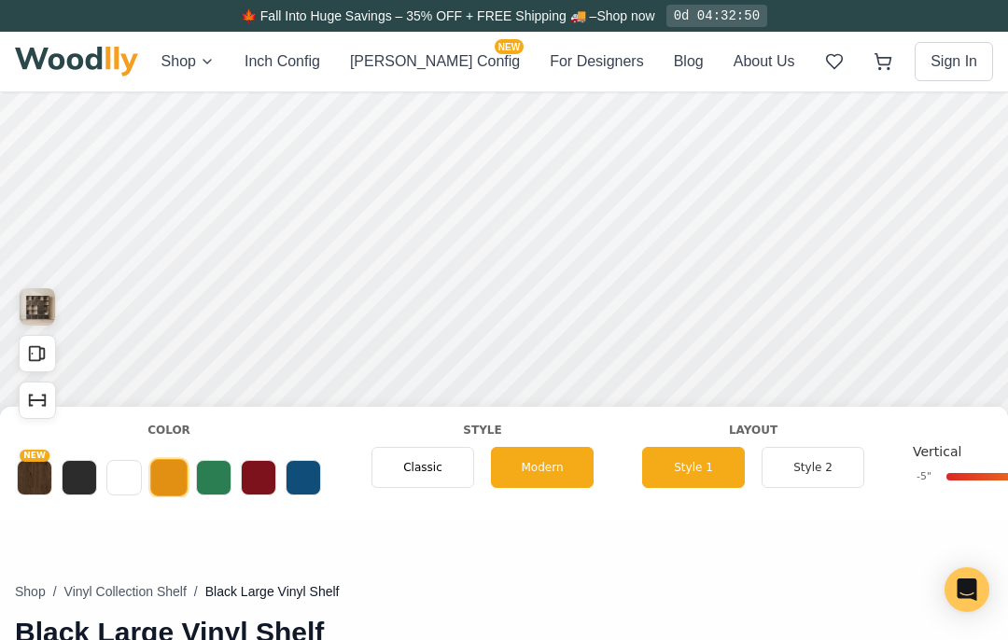
click at [811, 468] on button "Style 2" at bounding box center [812, 467] width 103 height 41
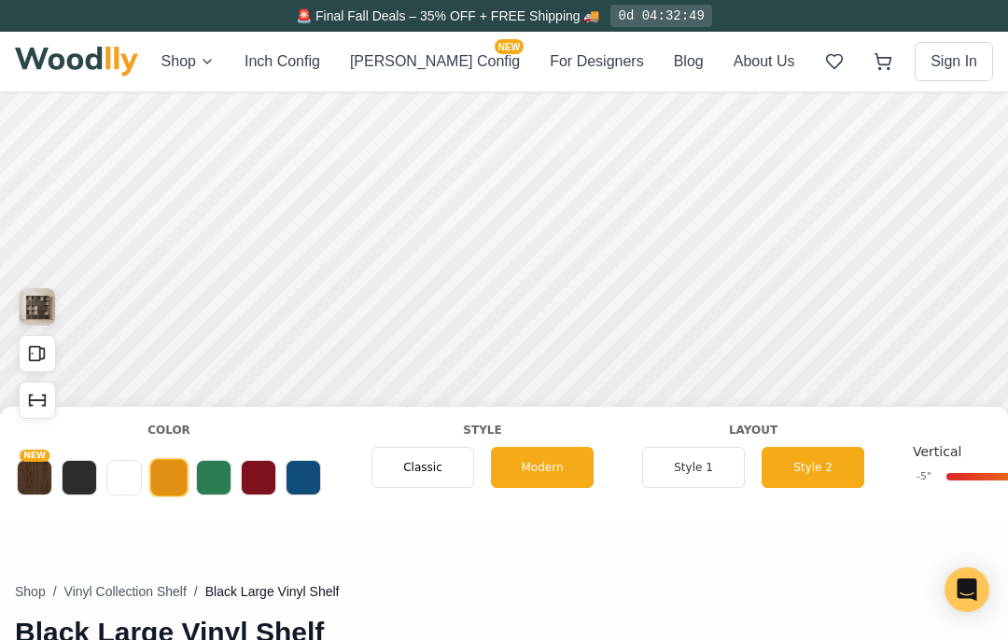
click at [445, 458] on div "Classic" at bounding box center [422, 467] width 103 height 41
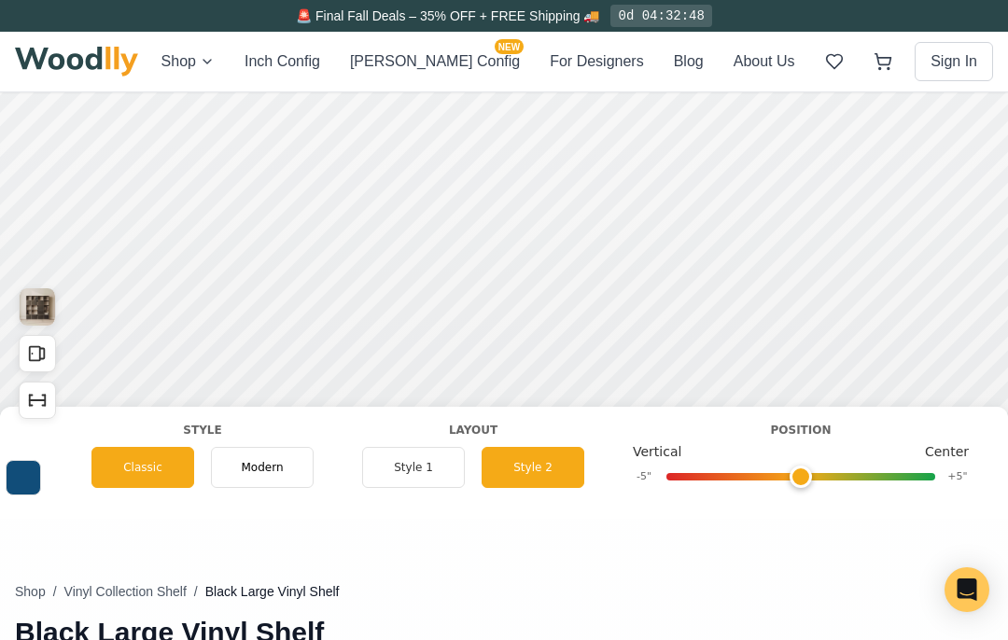
scroll to position [0, 1271]
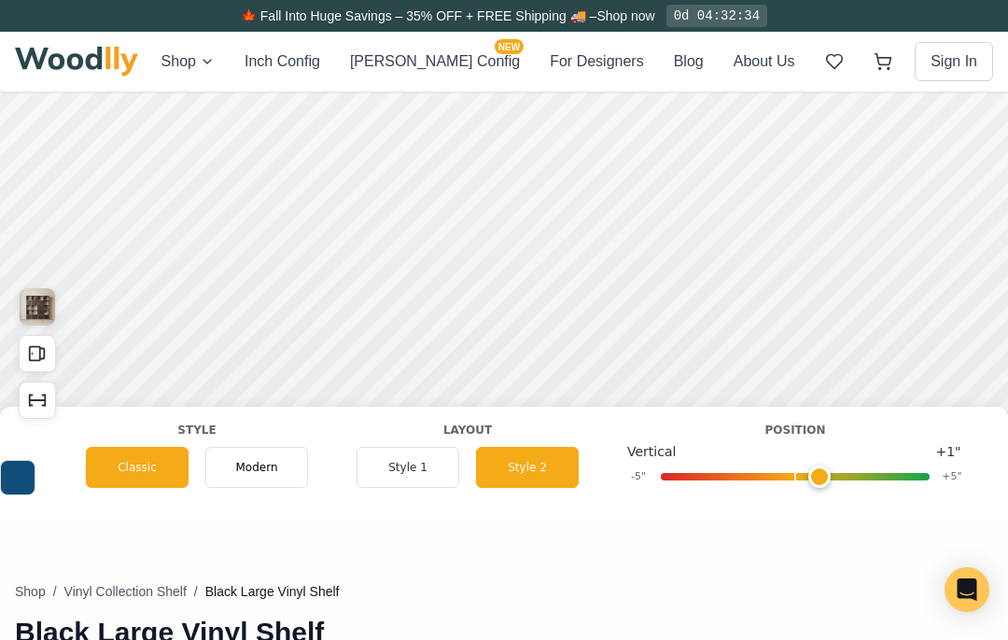
type input "0"
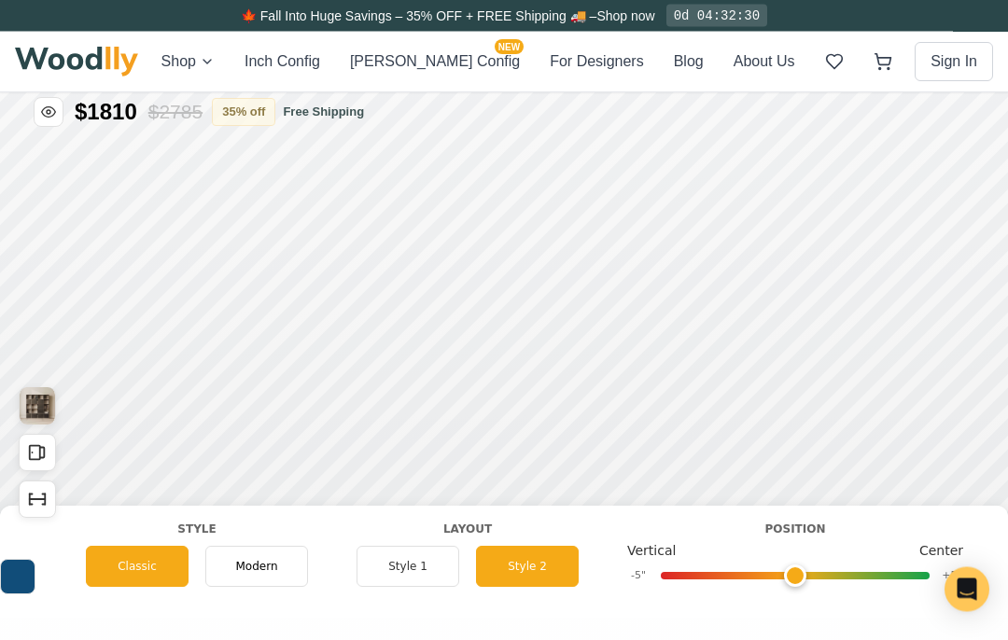
scroll to position [0, 0]
